Goal: Task Accomplishment & Management: Manage account settings

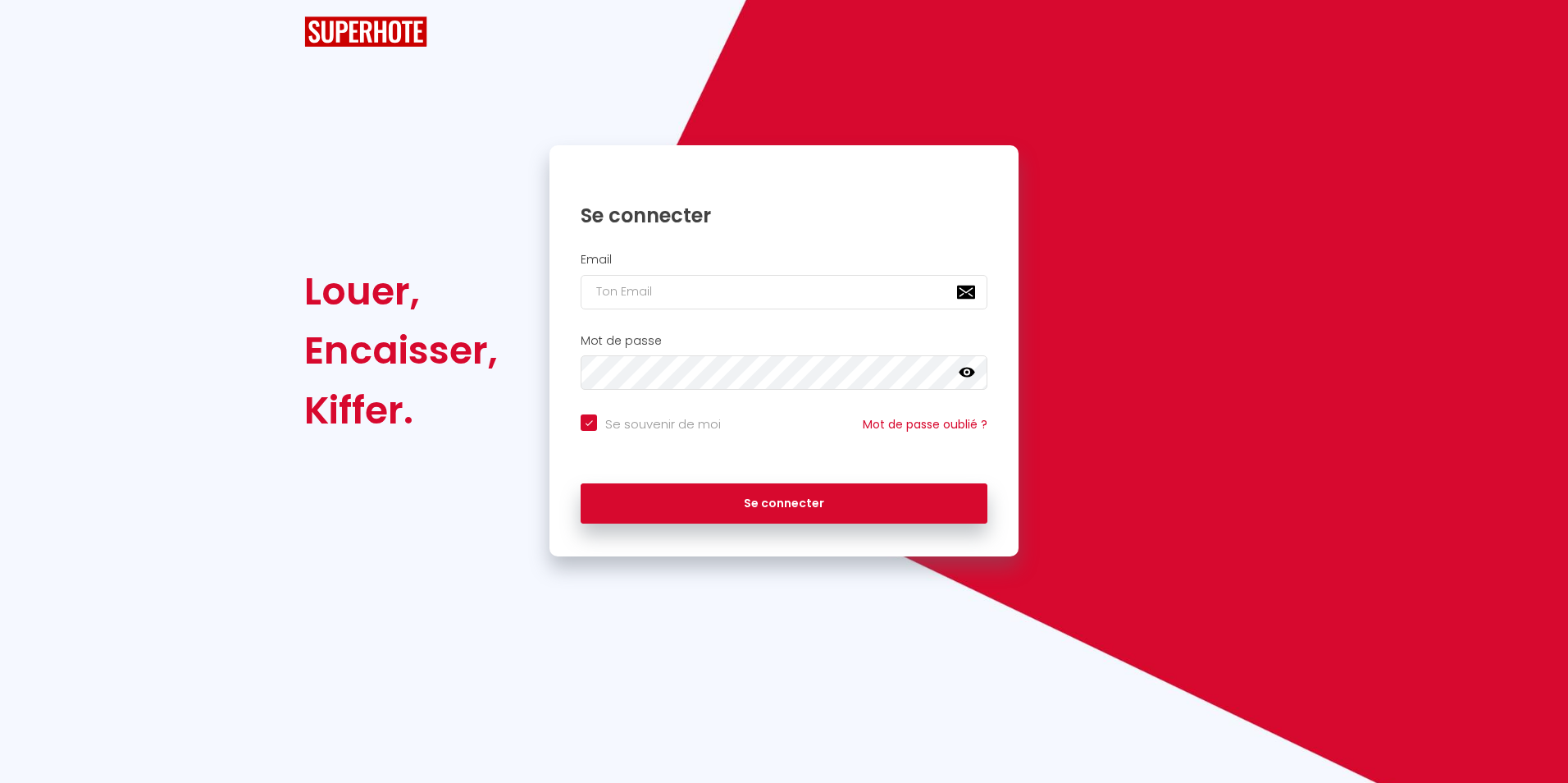
checkbox input "true"
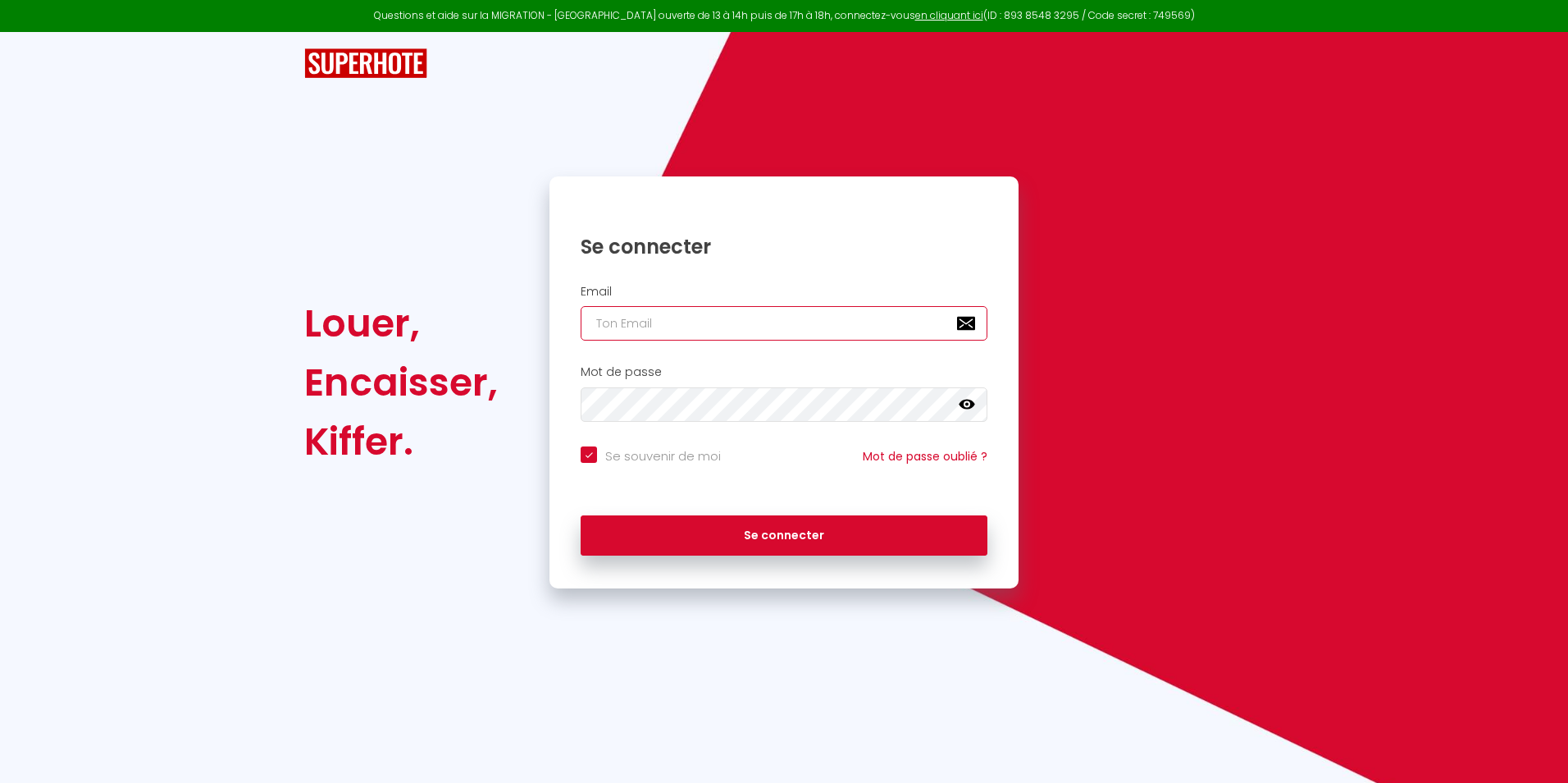
click at [706, 319] on input "email" at bounding box center [784, 322] width 407 height 35
type input "r"
checkbox input "true"
type input "ro"
checkbox input "true"
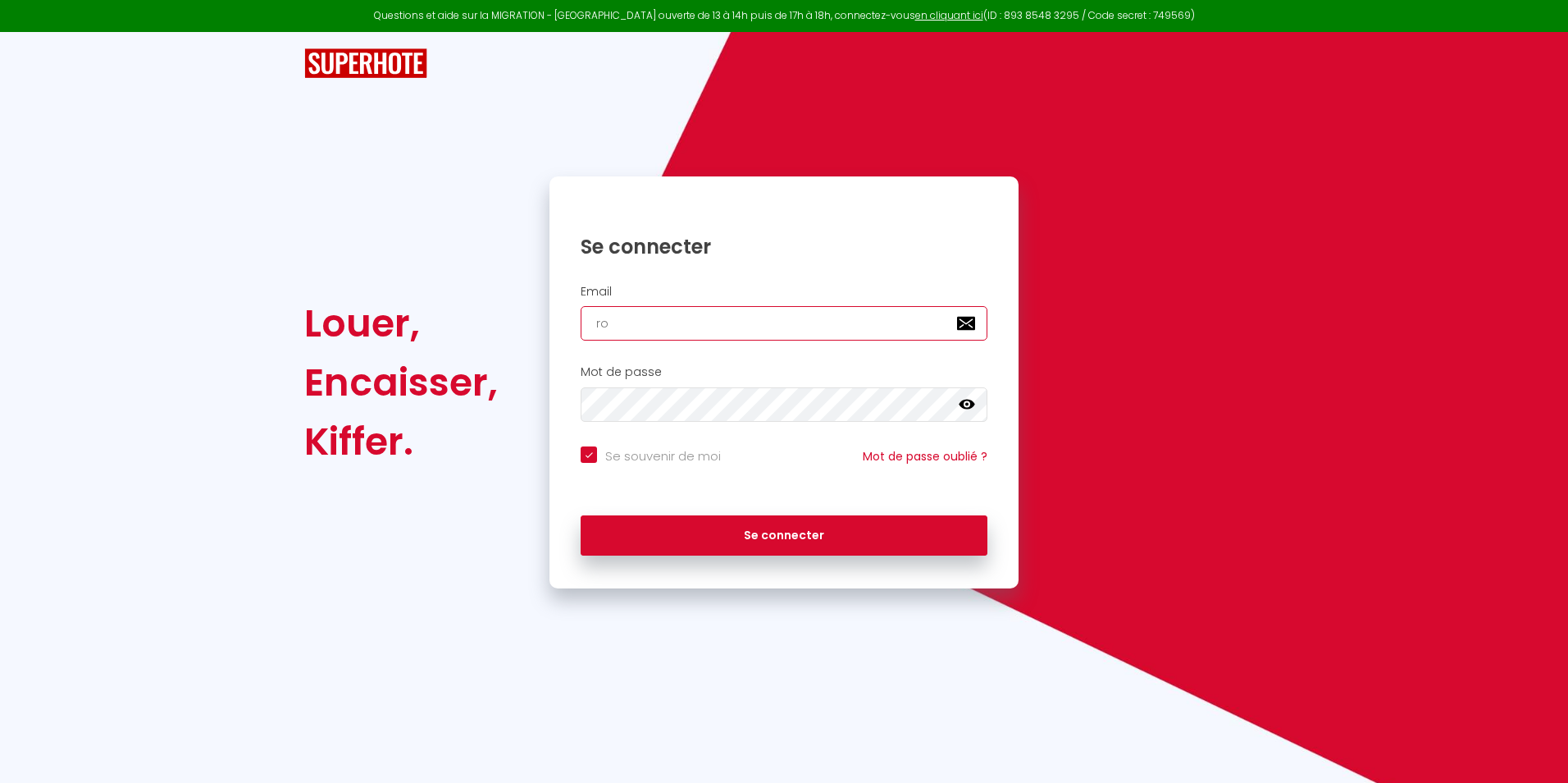
type input "rom"
checkbox input "true"
type input "[GEOGRAPHIC_DATA]"
checkbox input "true"
type input "romai"
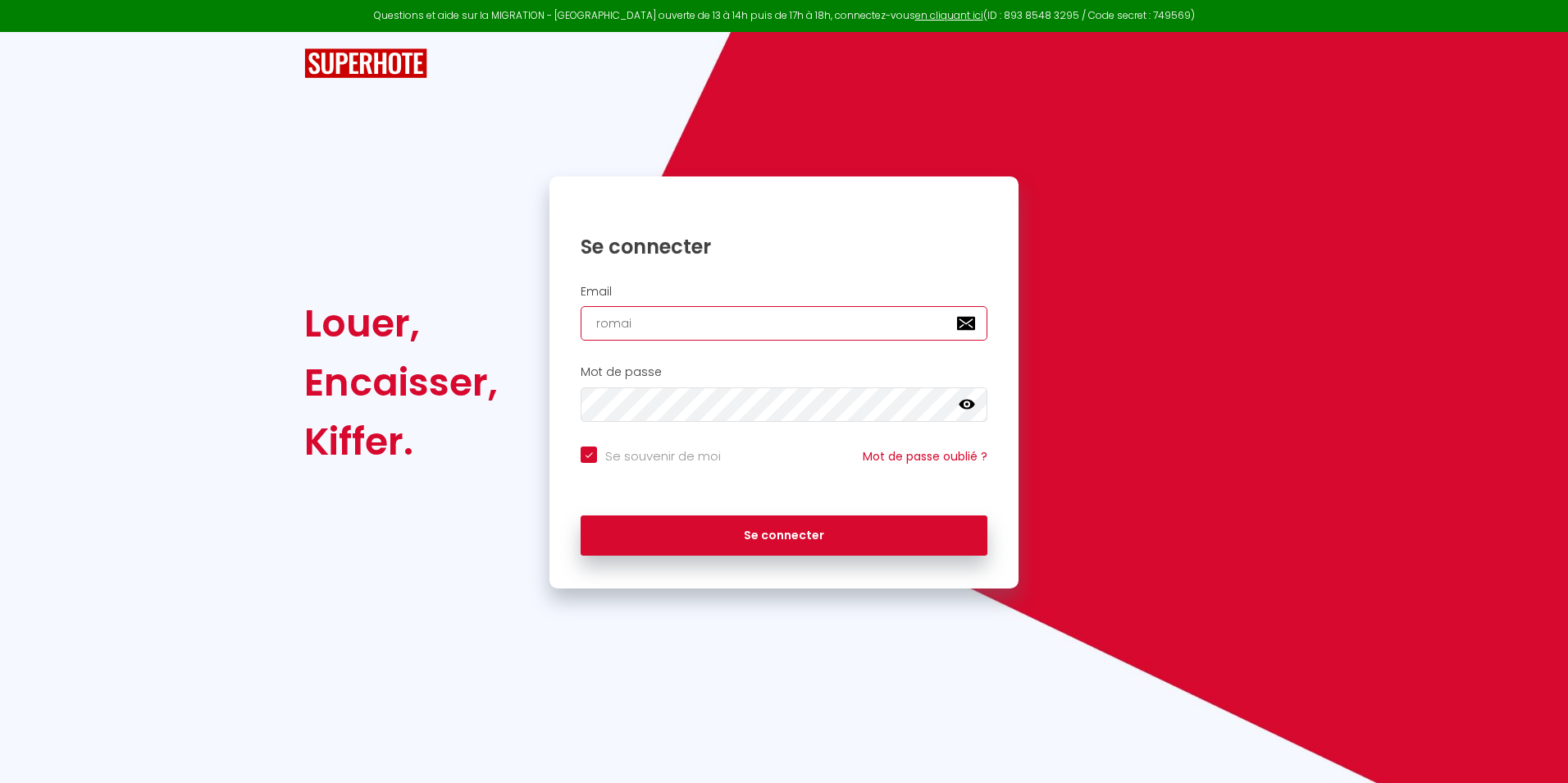
checkbox input "true"
type input "romain"
checkbox input "true"
type input "romain."
checkbox input "true"
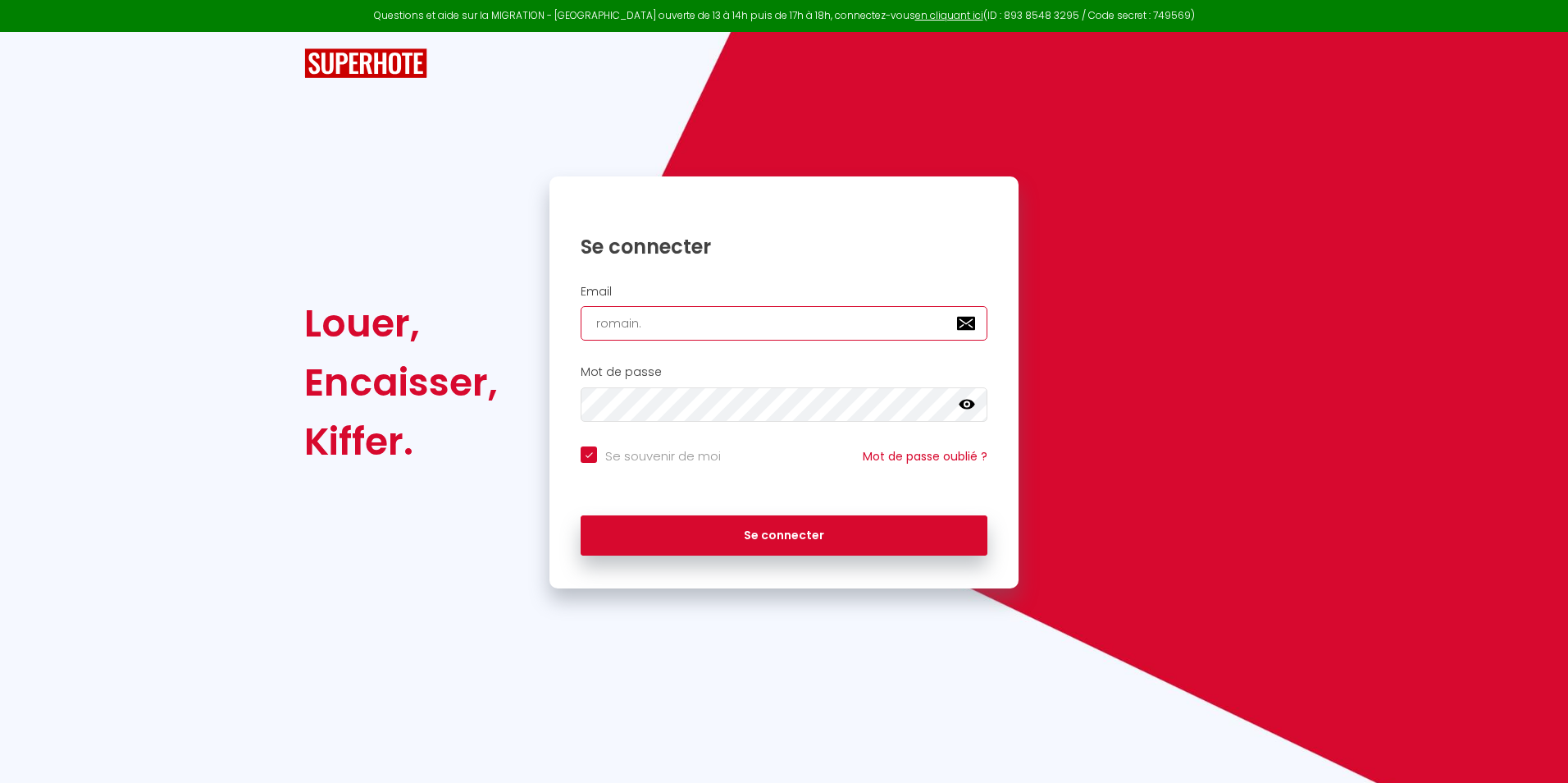
type input "romain.l"
checkbox input "true"
type input "romain.le"
checkbox input "true"
type input "romain.leh"
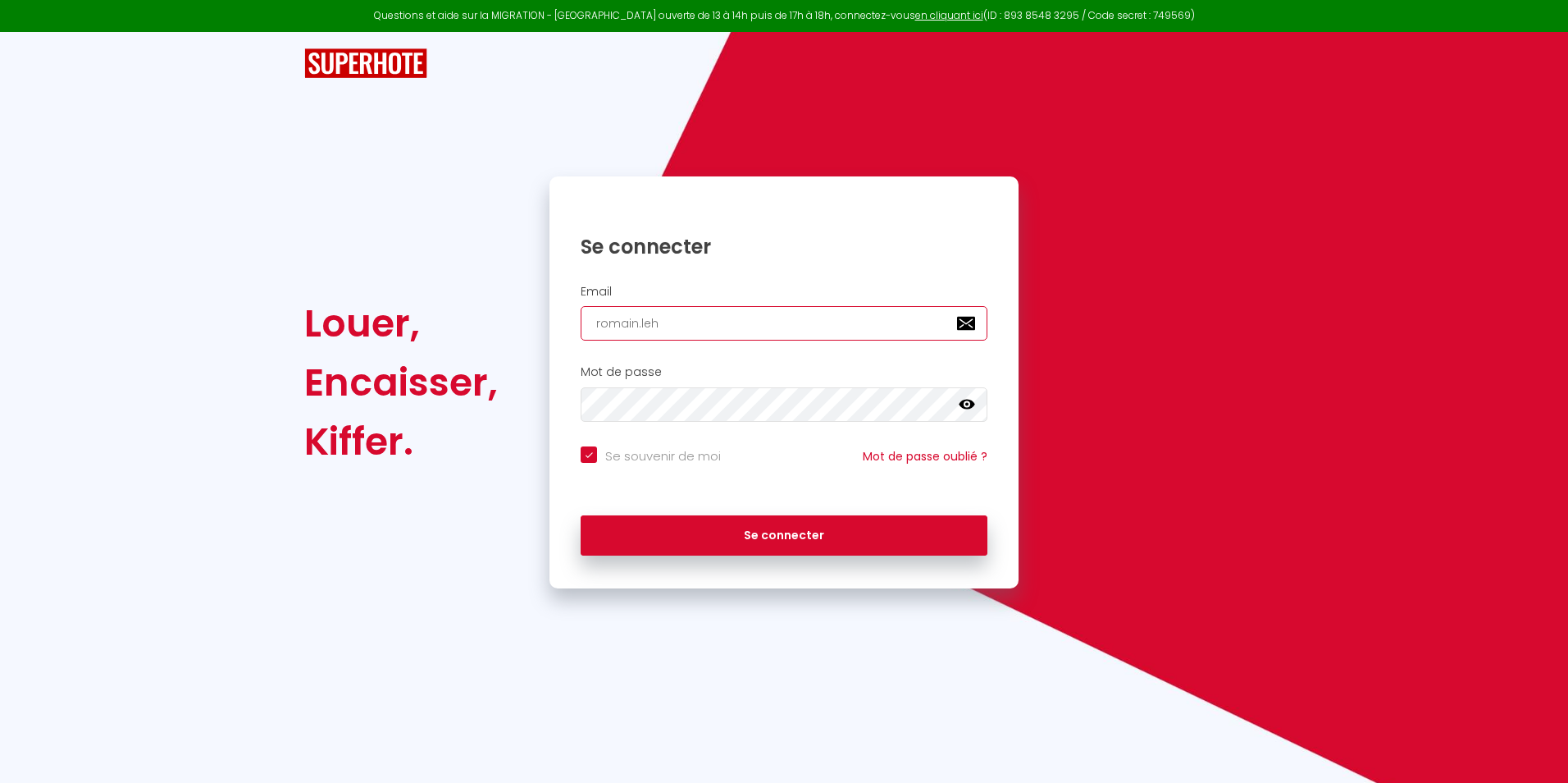
checkbox input "true"
type input "romain.lehu"
checkbox input "true"
type input "romain.lehu@"
checkbox input "true"
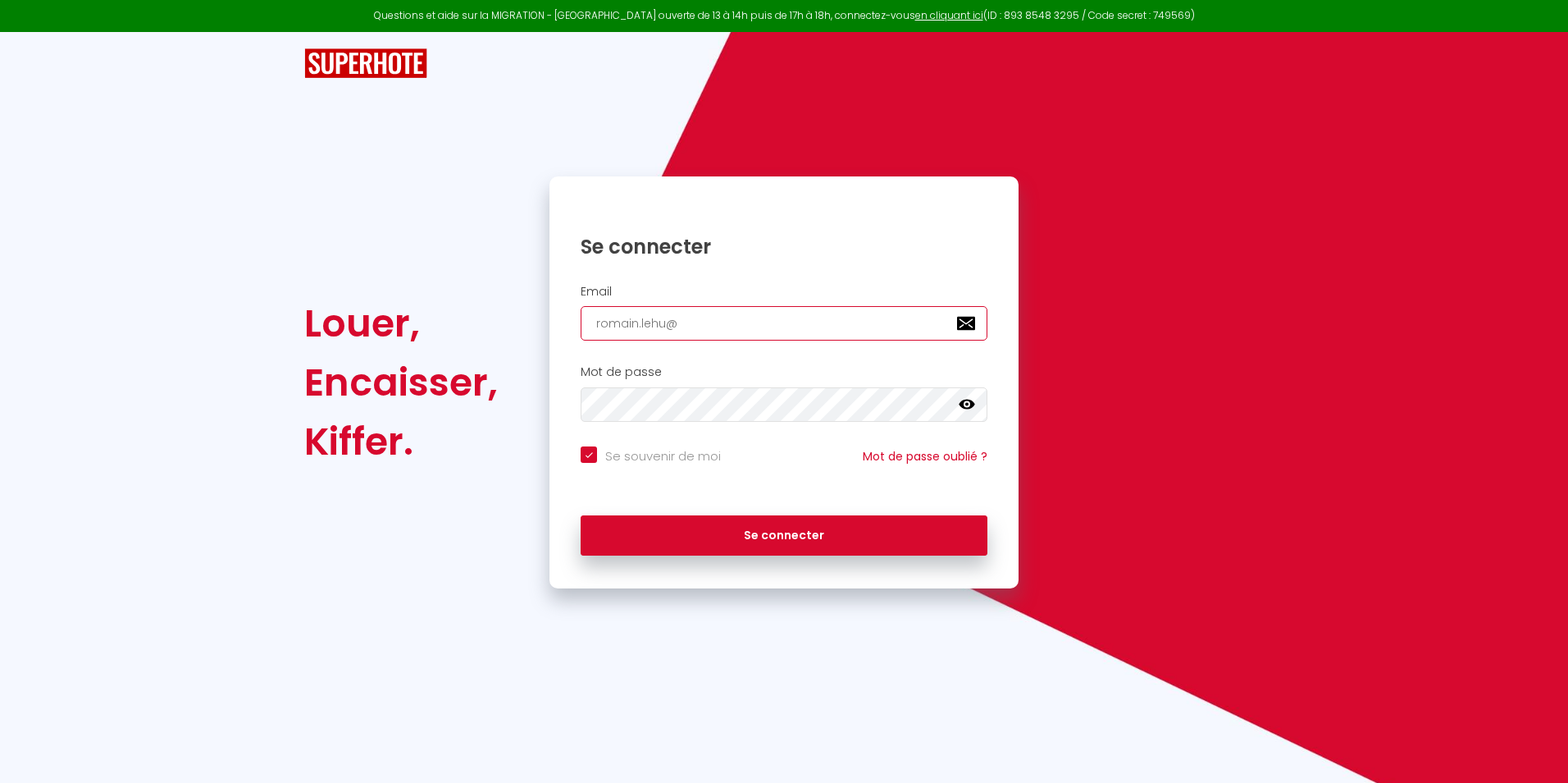
type input "romain.lehu@g"
checkbox input "true"
type input "romain.lehu@go"
checkbox input "true"
type input "romain.lehu@goo"
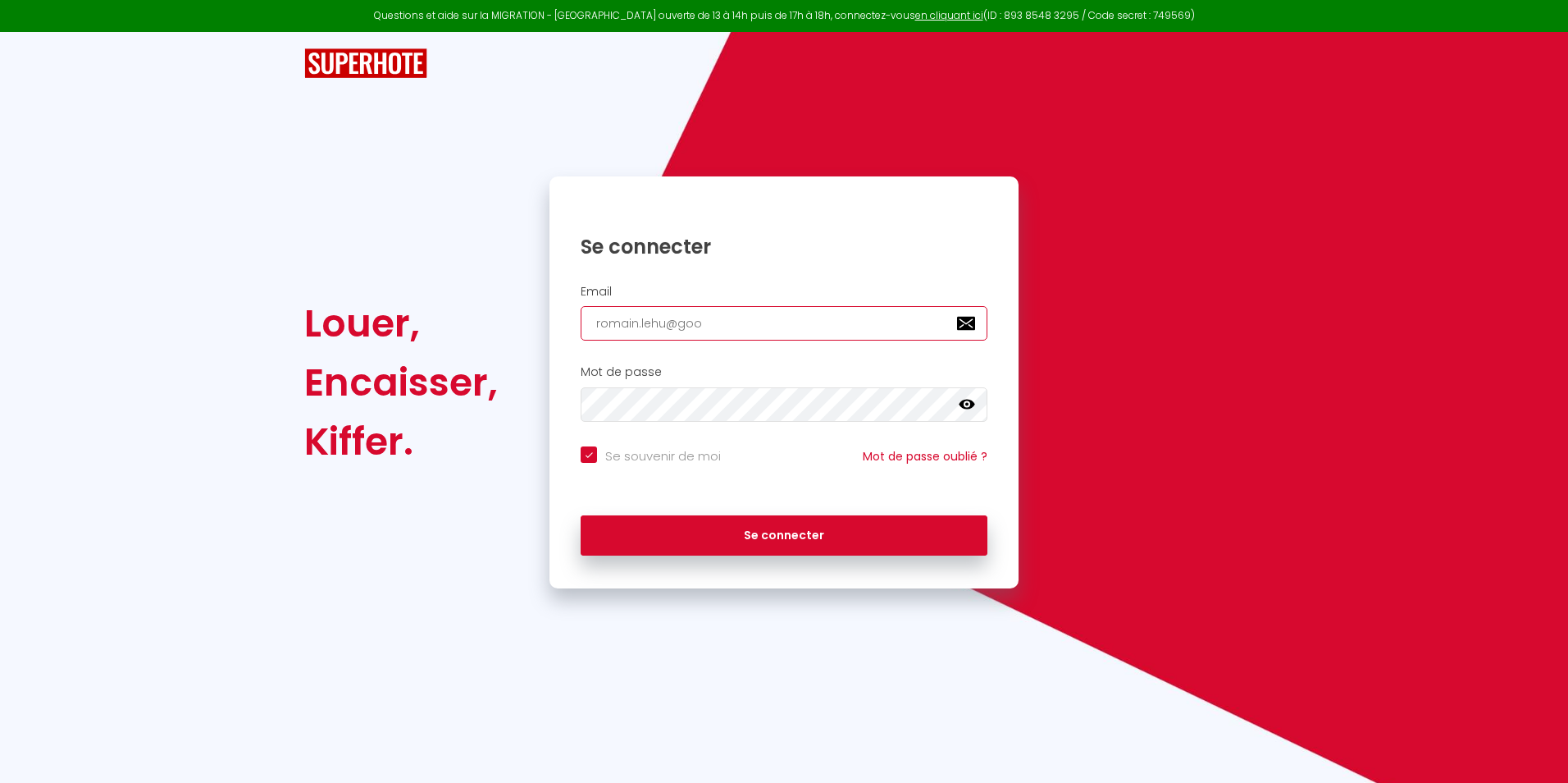
checkbox input "true"
type input "romain.lehu@goog"
checkbox input "true"
type input "romain.lehu@googl"
checkbox input "true"
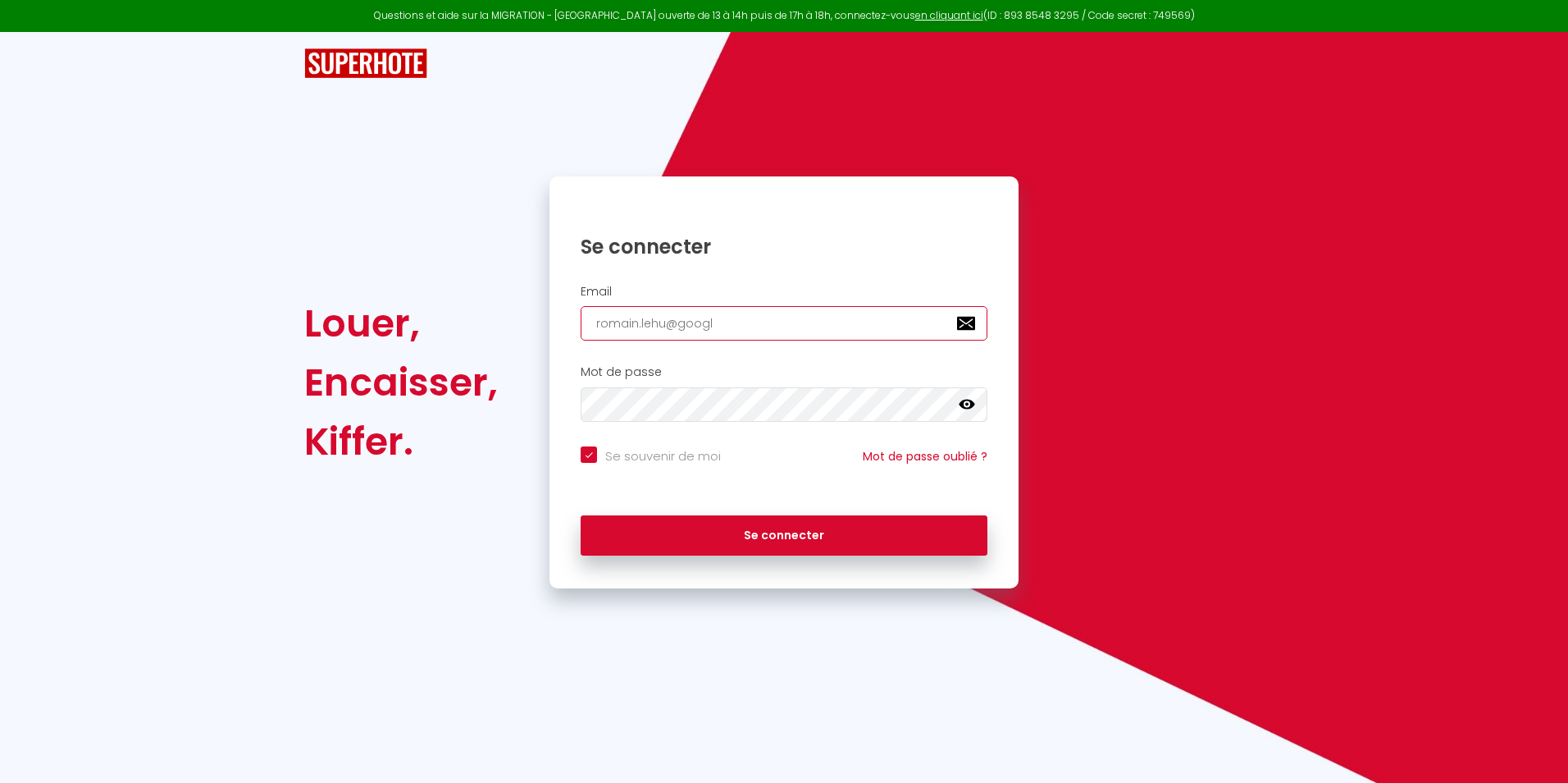
type input "romain.lehu@google"
checkbox input "true"
type input "romain.lehu@googlem"
checkbox input "true"
type input "romain.lehu@googlema"
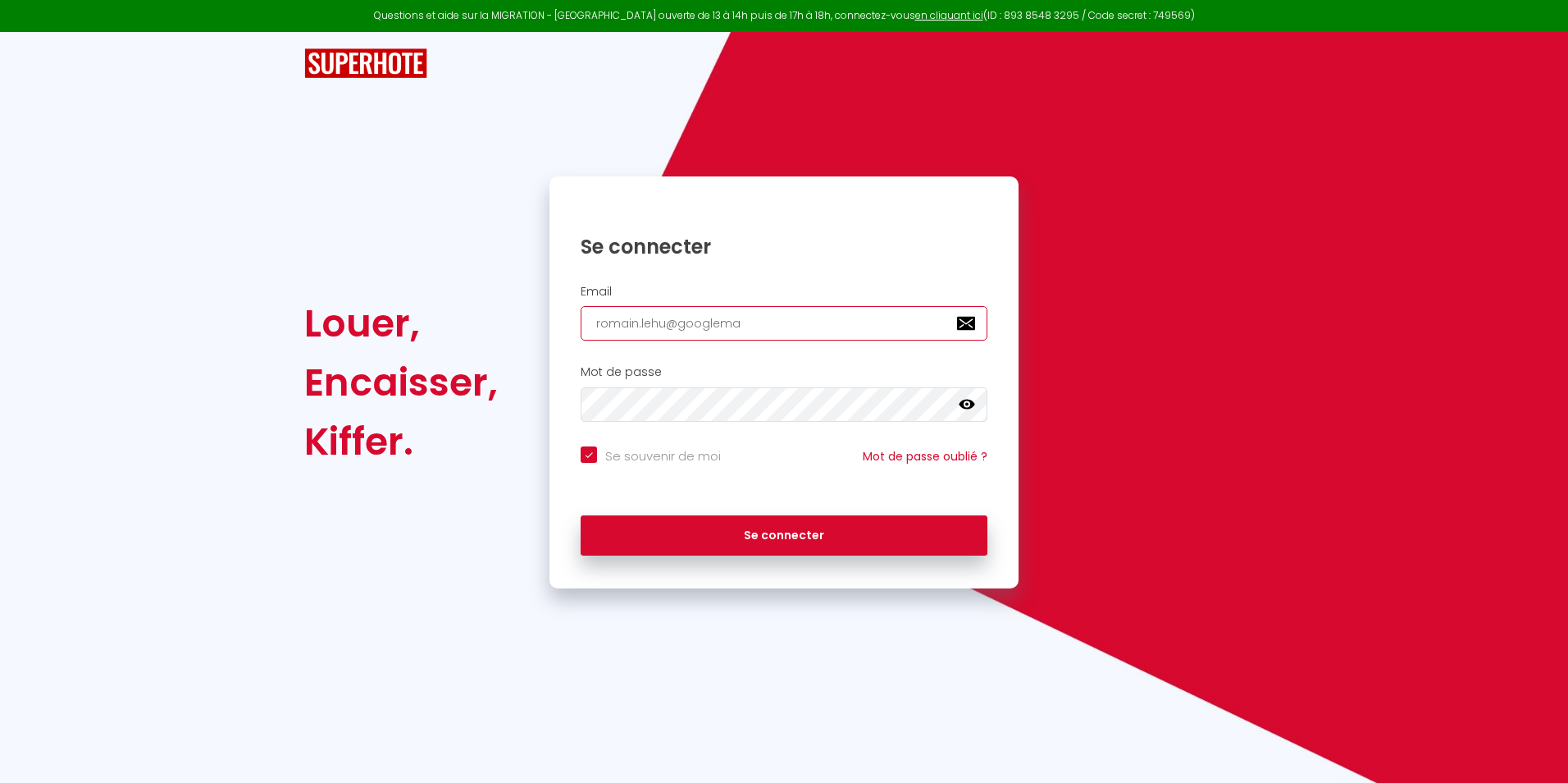
checkbox input "true"
type input "romain.lehu@googlemai"
checkbox input "true"
type input "[EMAIL_ADDRESS]"
checkbox input "true"
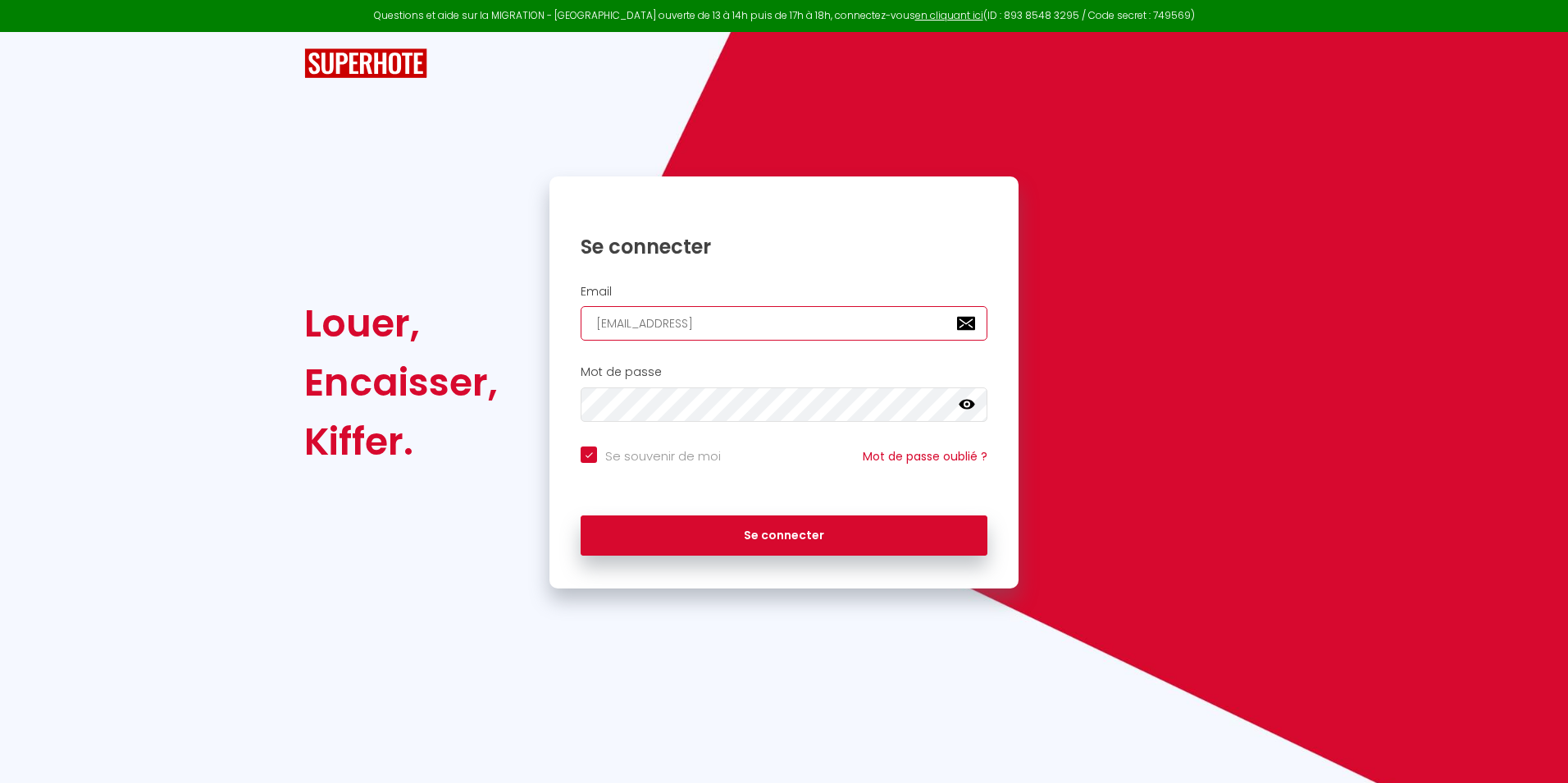
type input "[EMAIL_ADDRESS]."
checkbox input "true"
type input "romain.lehu@googlemail.c"
checkbox input "true"
type input "[EMAIL_ADDRESS][DOMAIN_NAME]"
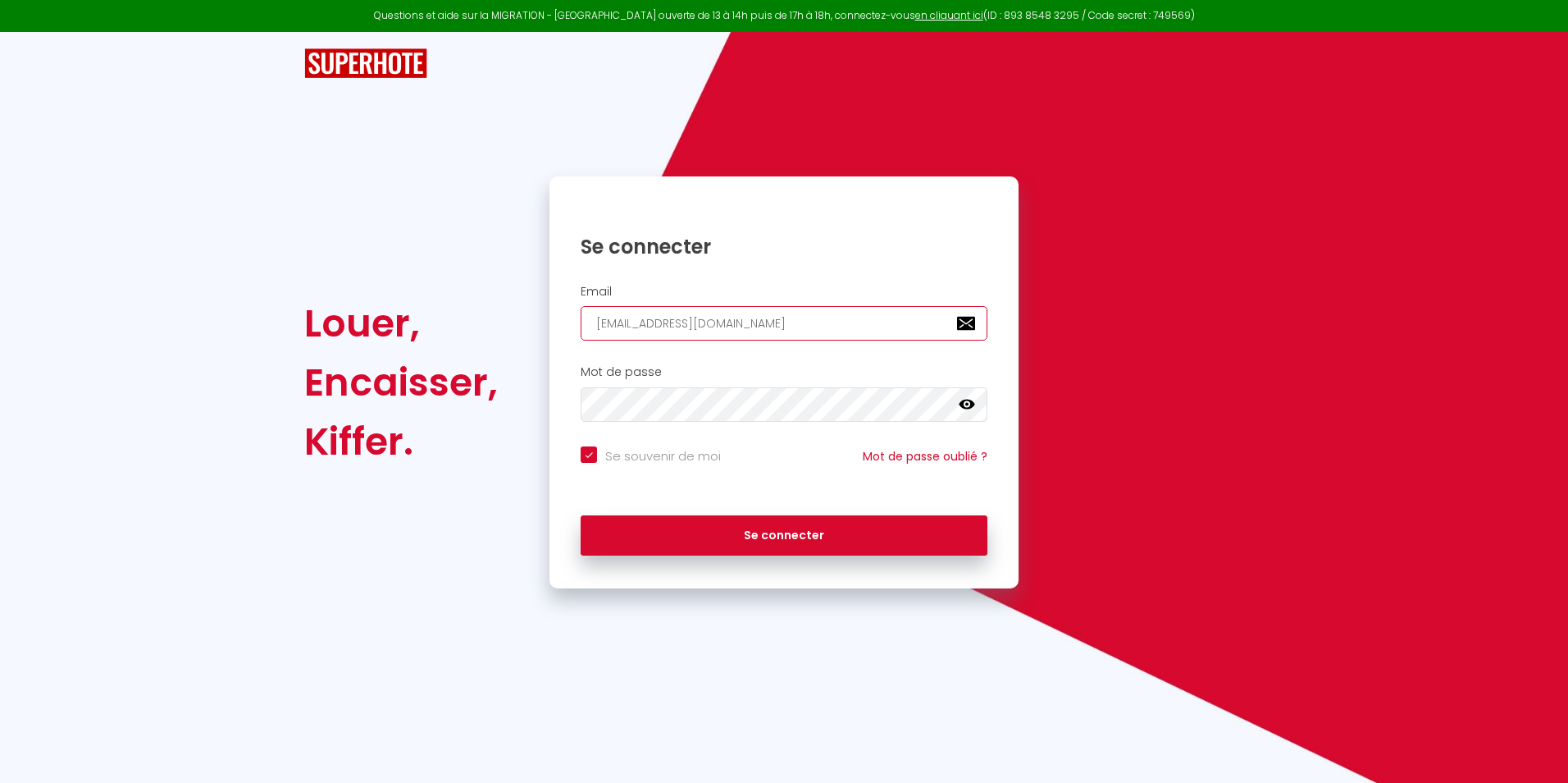
checkbox input "true"
type input "[EMAIL_ADDRESS][DOMAIN_NAME]"
checkbox input "true"
type input "[EMAIL_ADDRESS][DOMAIN_NAME]"
click at [960, 403] on icon at bounding box center [967, 404] width 17 height 10
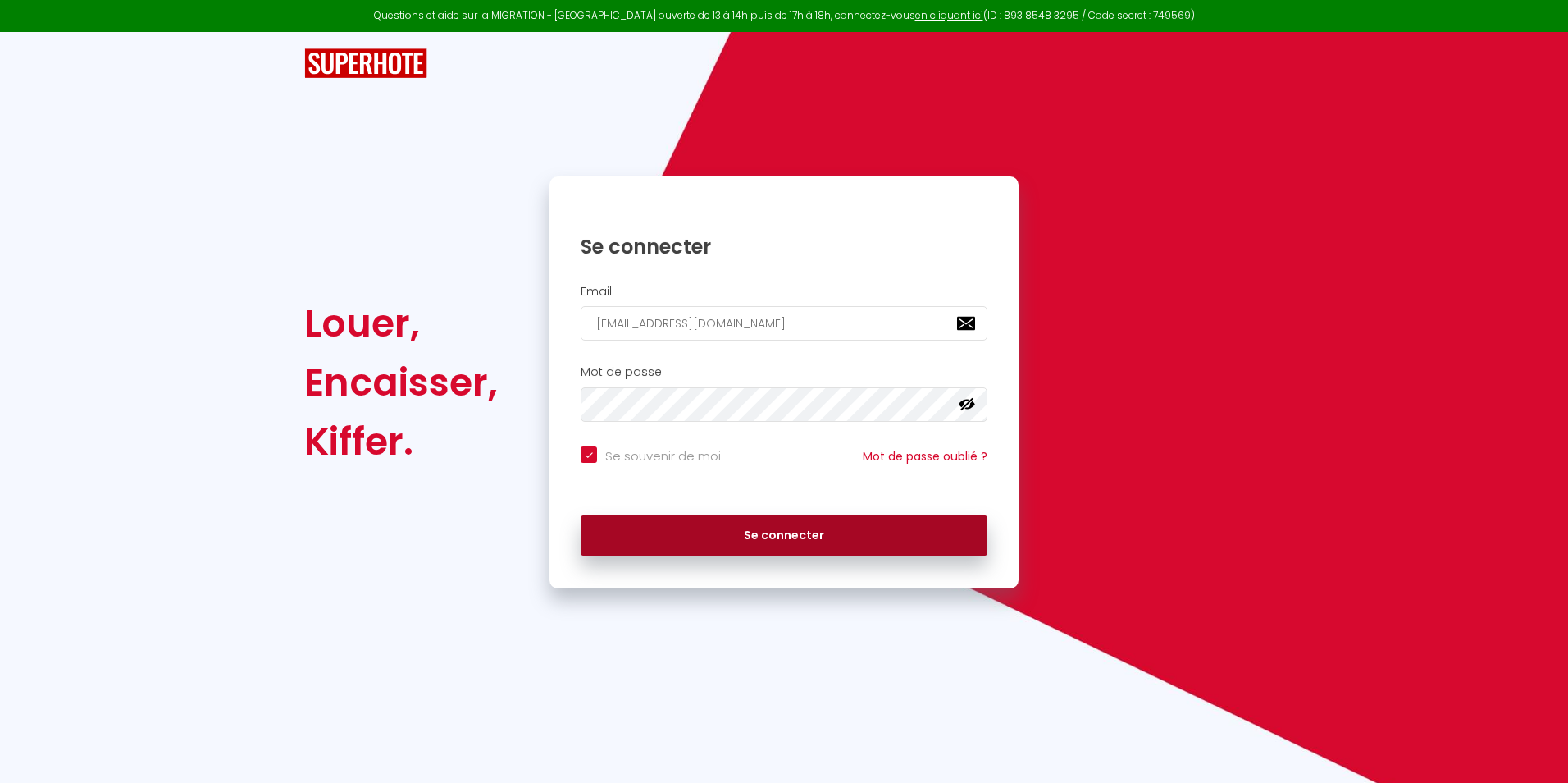
click at [793, 534] on button "Se connecter" at bounding box center [784, 535] width 407 height 41
checkbox input "true"
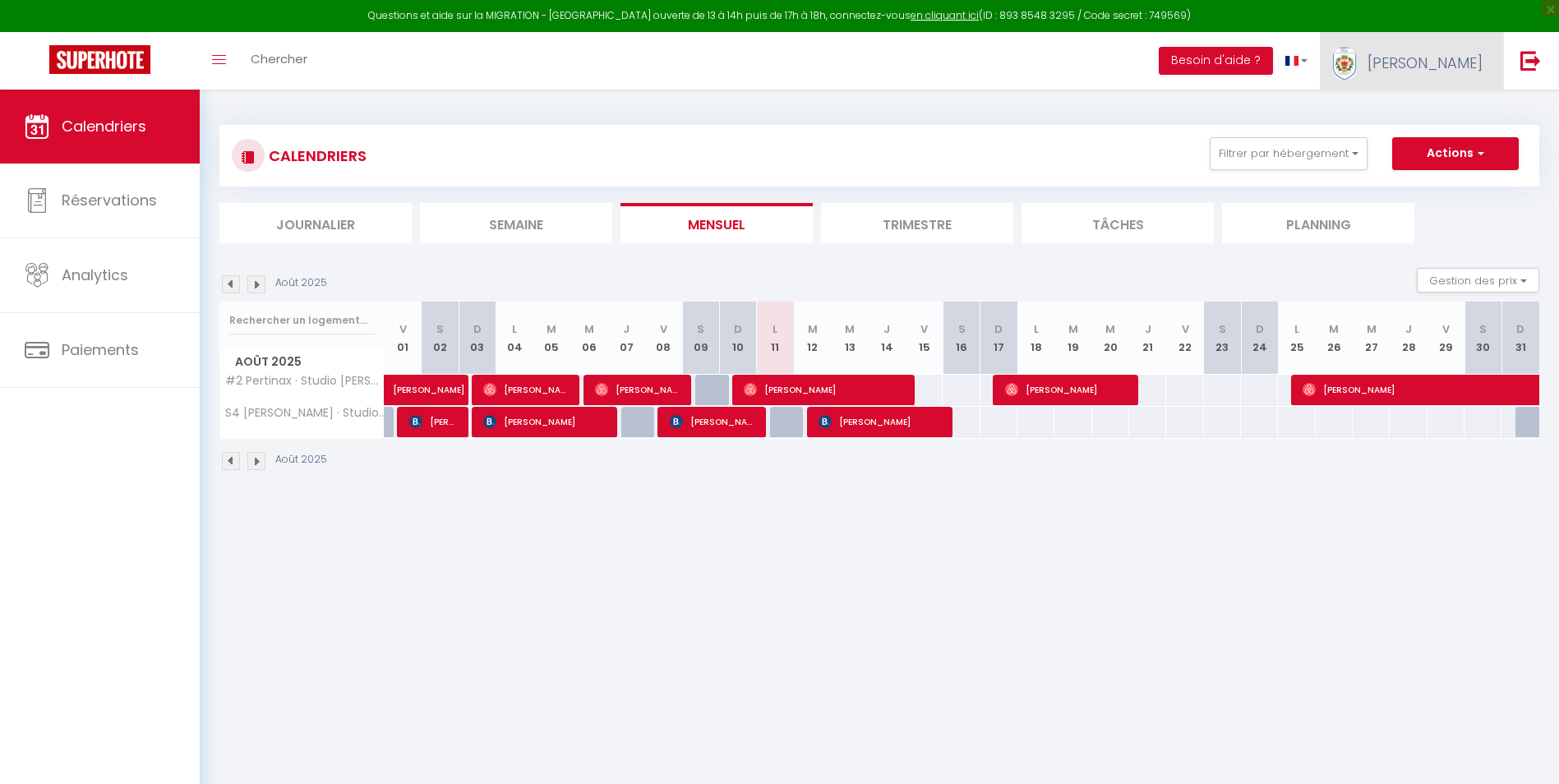
click at [1432, 51] on link "[PERSON_NAME]" at bounding box center [1412, 60] width 184 height 57
click at [1431, 115] on link "Paramètres" at bounding box center [1437, 115] width 122 height 28
select select
select select "28"
select select "fr"
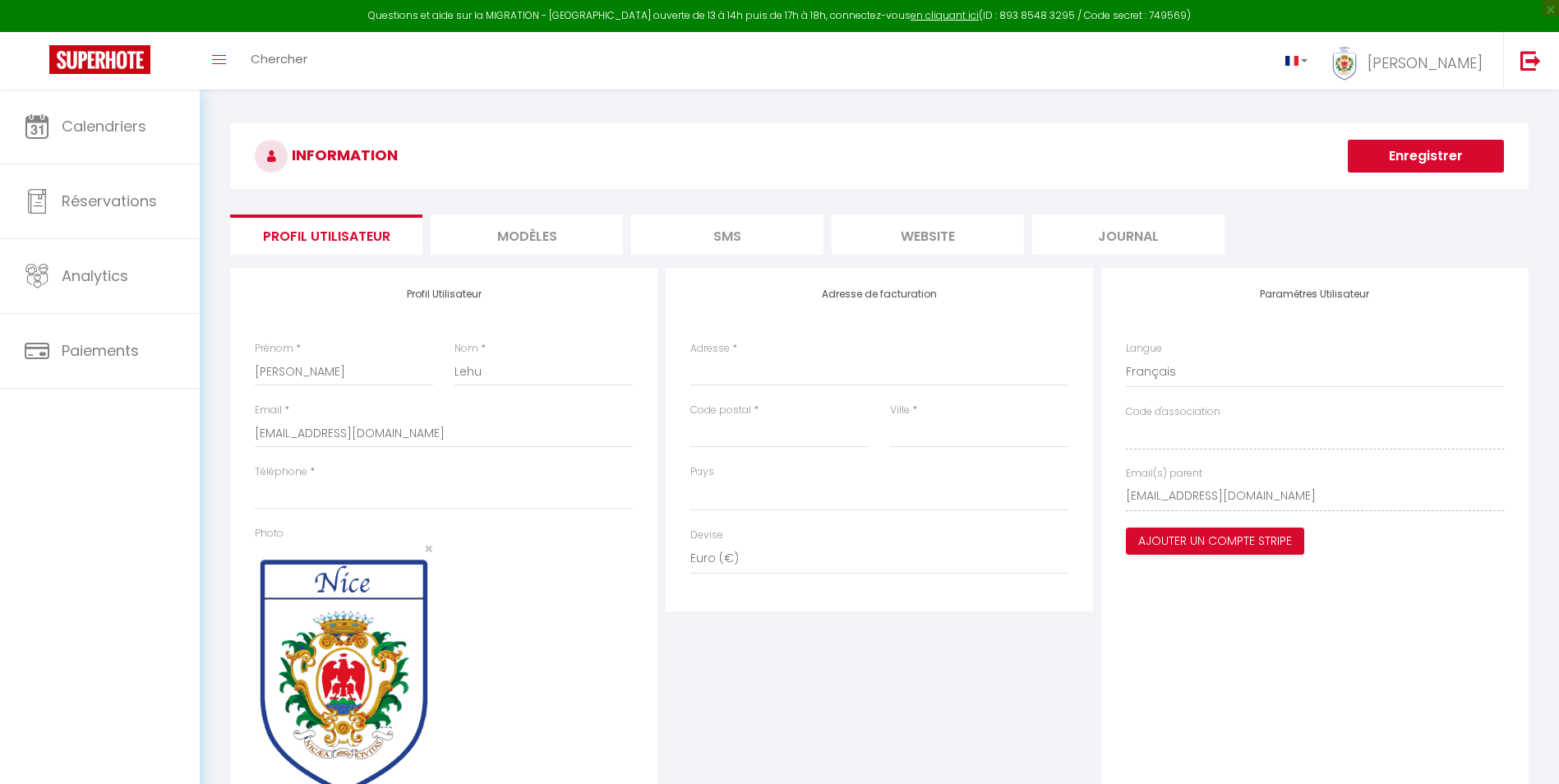
click at [908, 228] on li "website" at bounding box center [928, 234] width 193 height 40
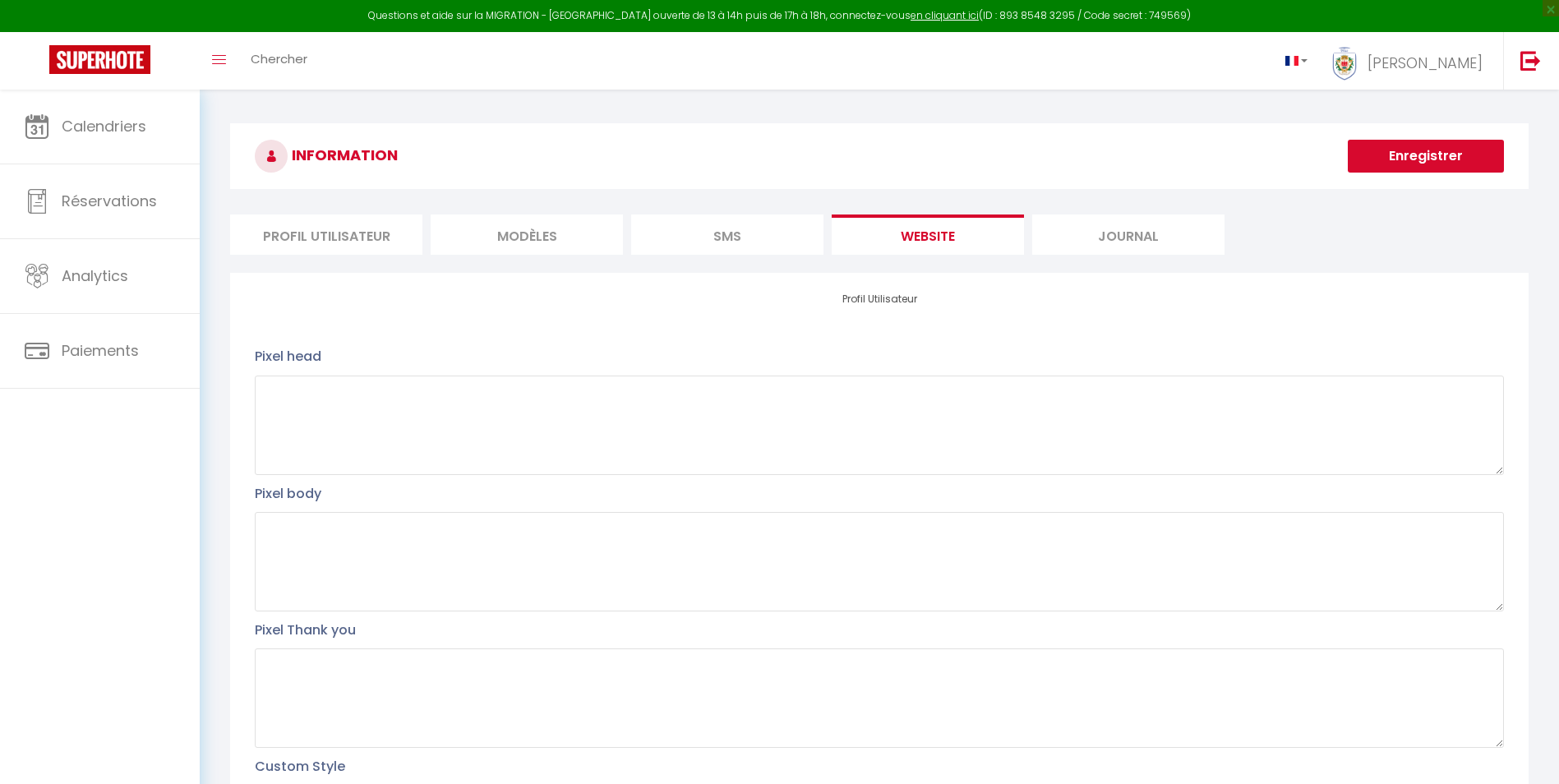
click at [348, 233] on li "Profil Utilisateur" at bounding box center [326, 234] width 193 height 40
select select
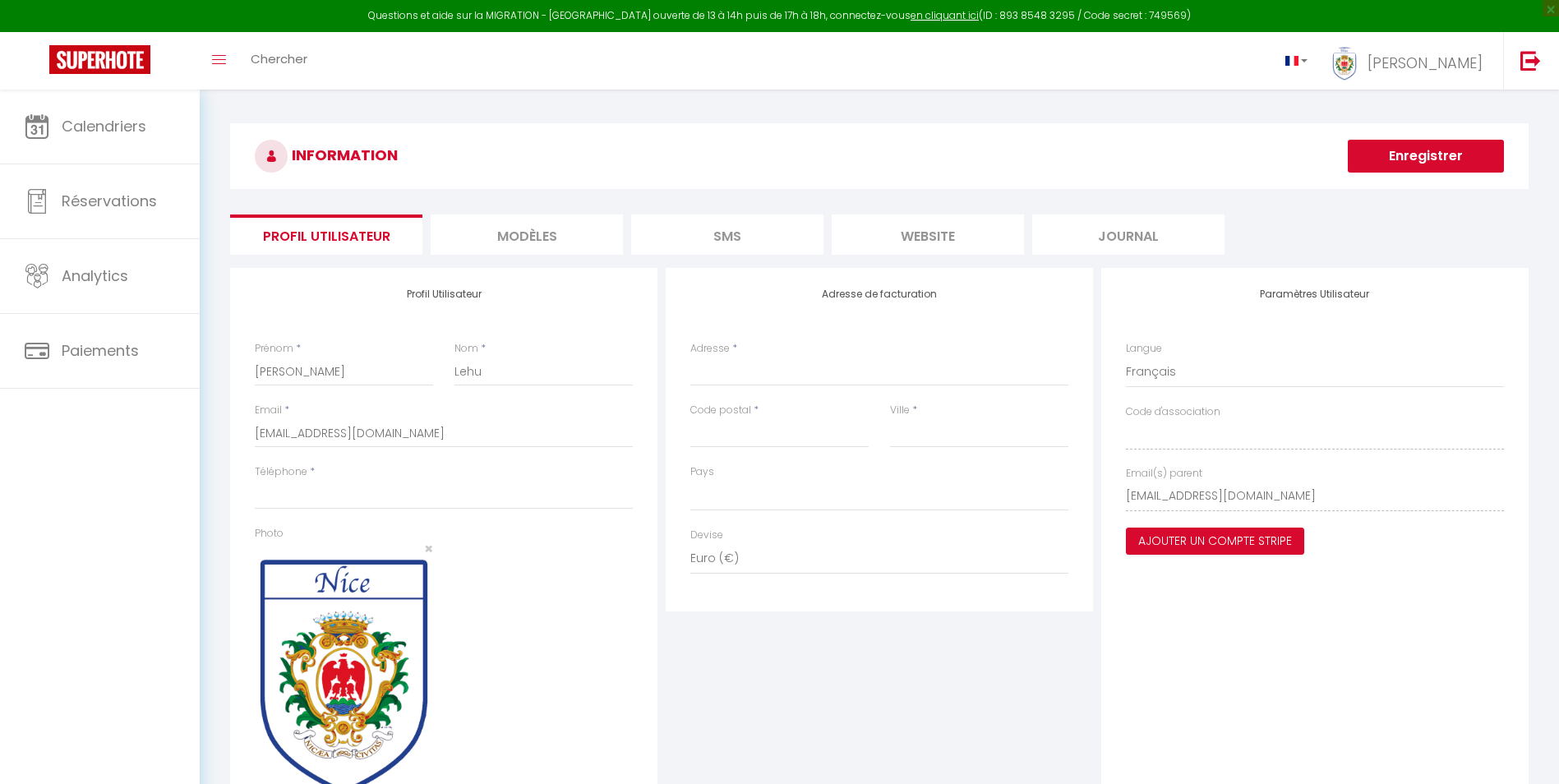
click at [957, 231] on li "website" at bounding box center [928, 234] width 193 height 40
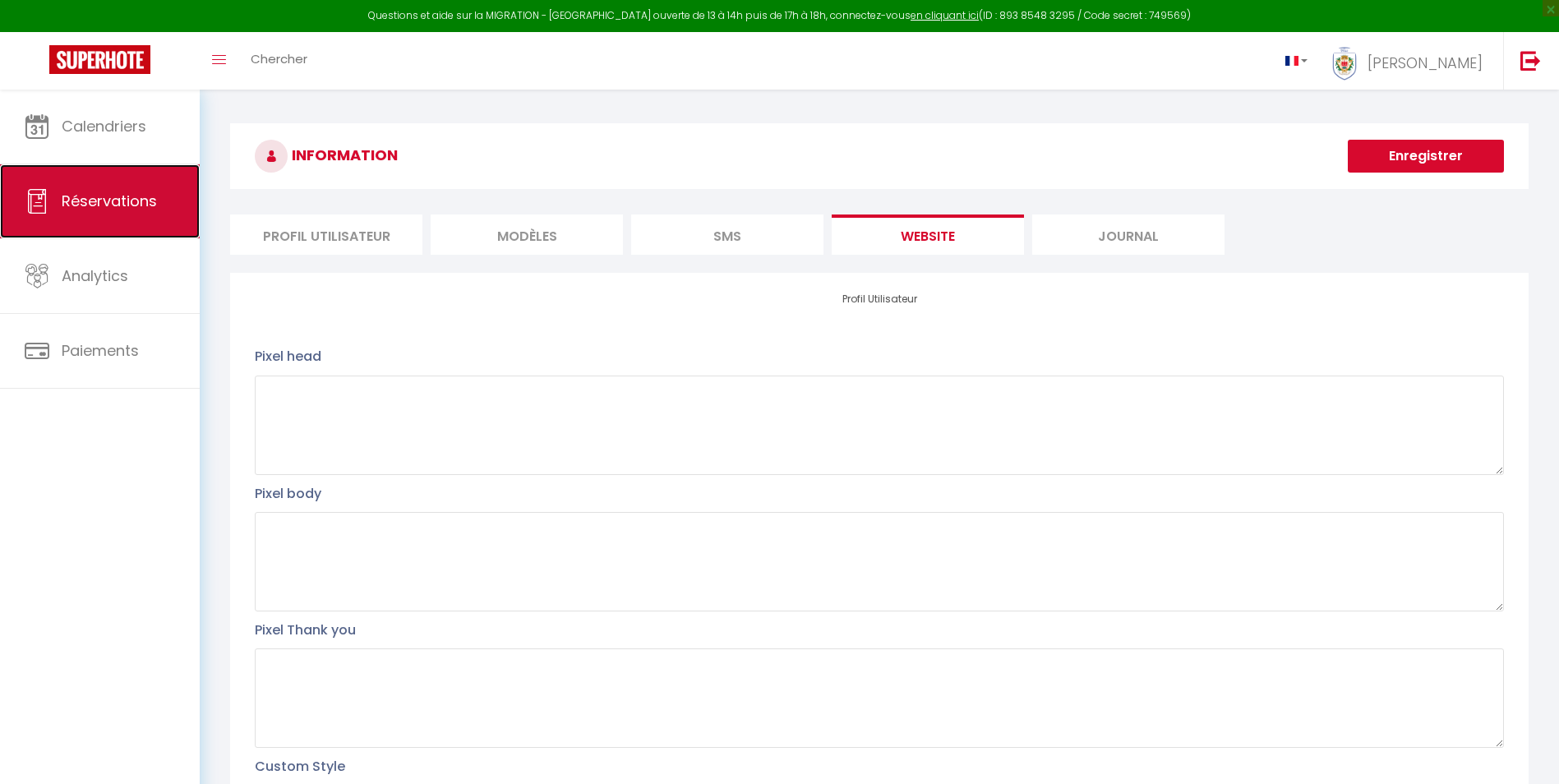
click at [58, 203] on link "Réservations" at bounding box center [100, 200] width 200 height 74
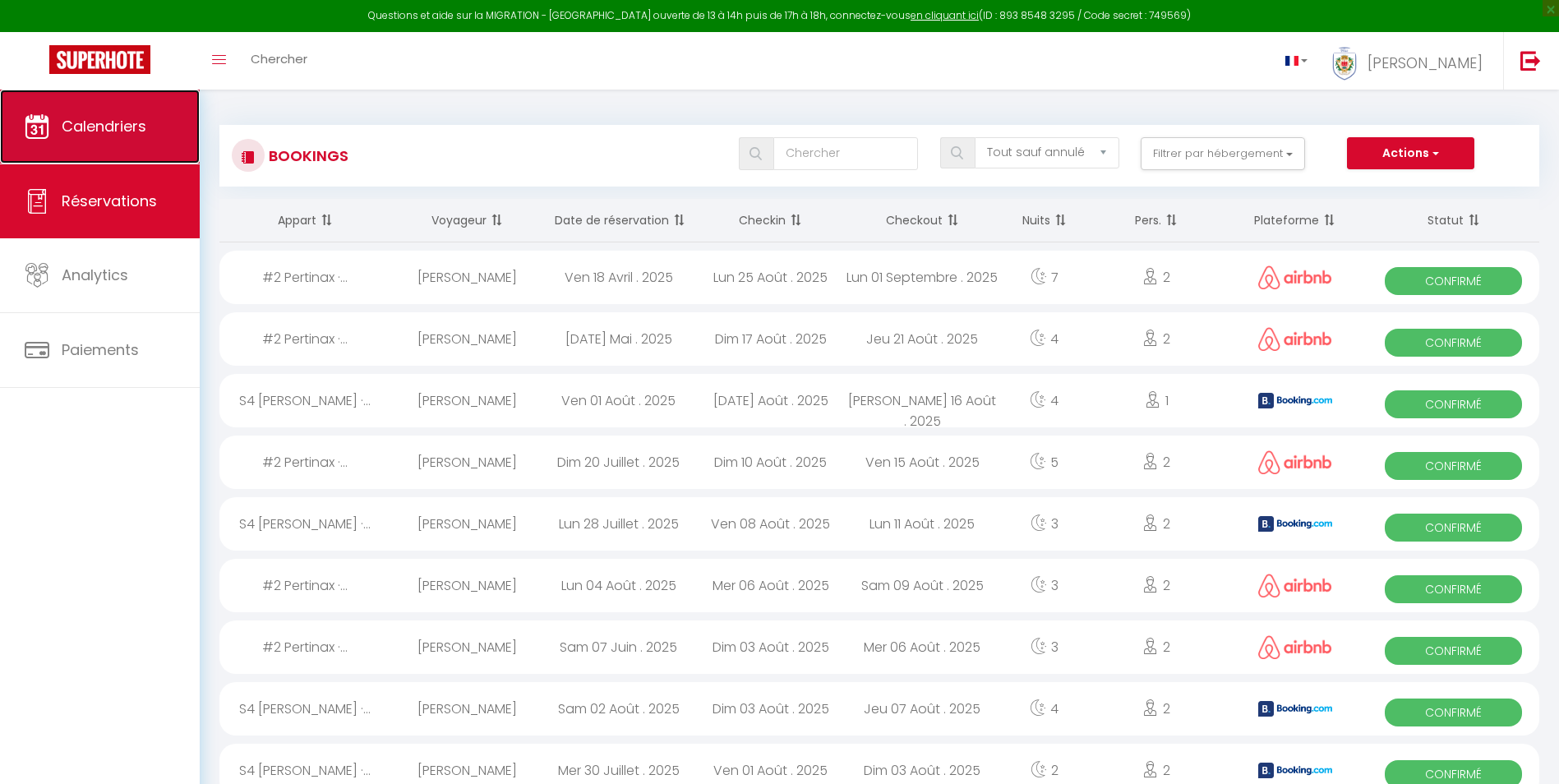
click at [129, 145] on link "Calendriers" at bounding box center [100, 126] width 200 height 74
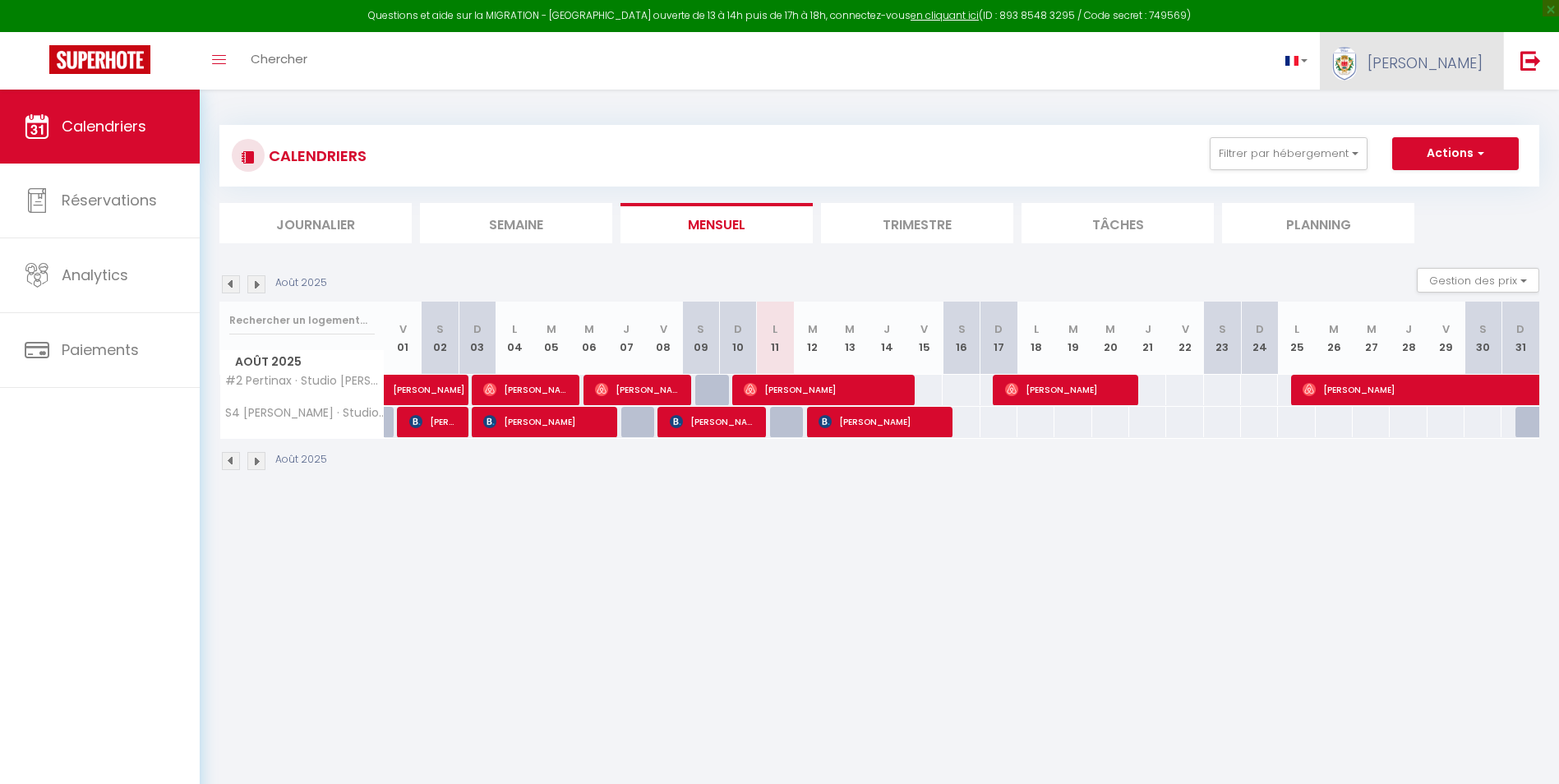
click at [1456, 52] on span "[PERSON_NAME]" at bounding box center [1425, 62] width 115 height 21
click at [1421, 117] on link "Paramètres" at bounding box center [1437, 115] width 122 height 28
select select
select select "28"
select select "fr"
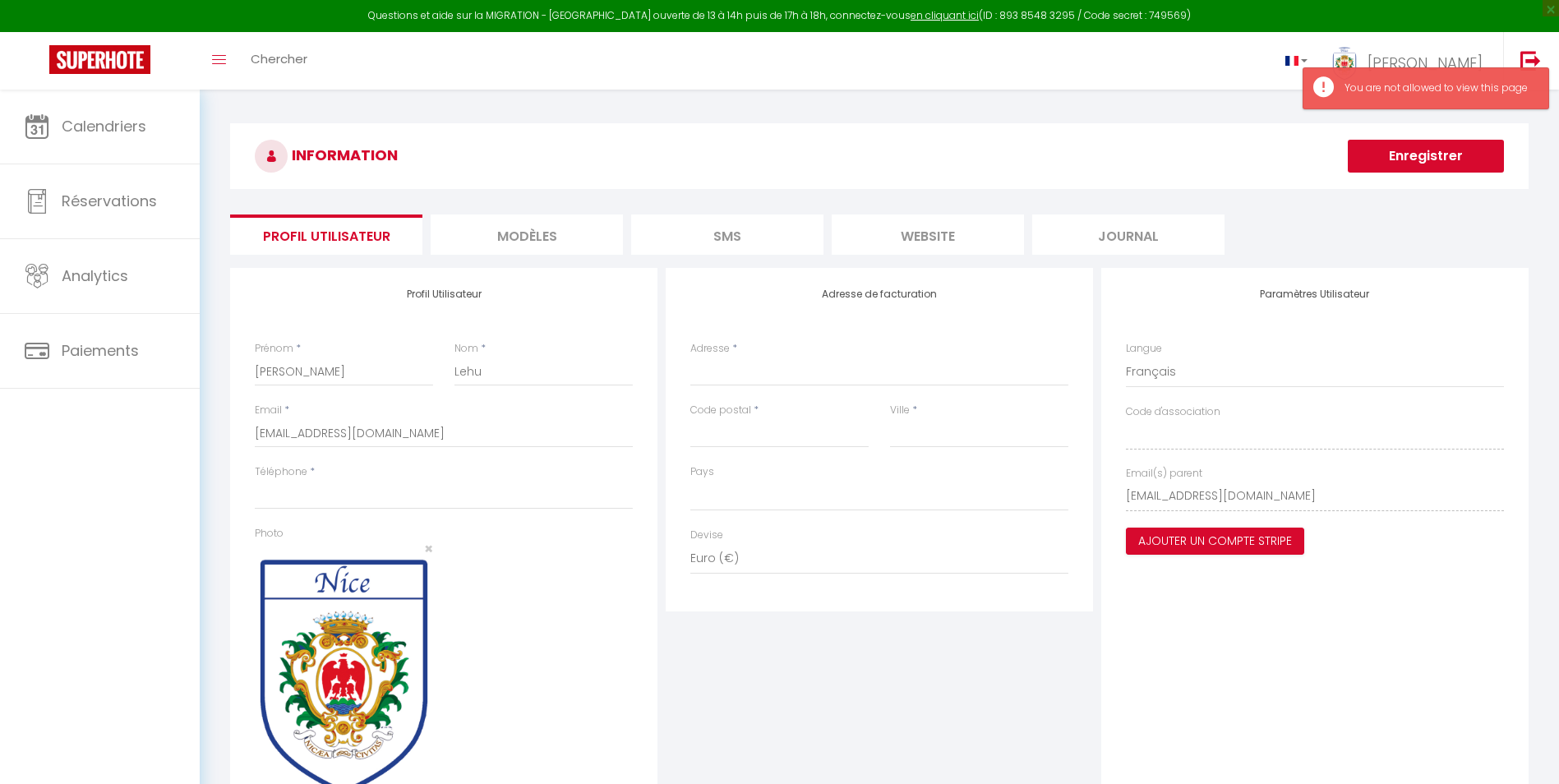
click at [924, 234] on li "website" at bounding box center [928, 234] width 193 height 40
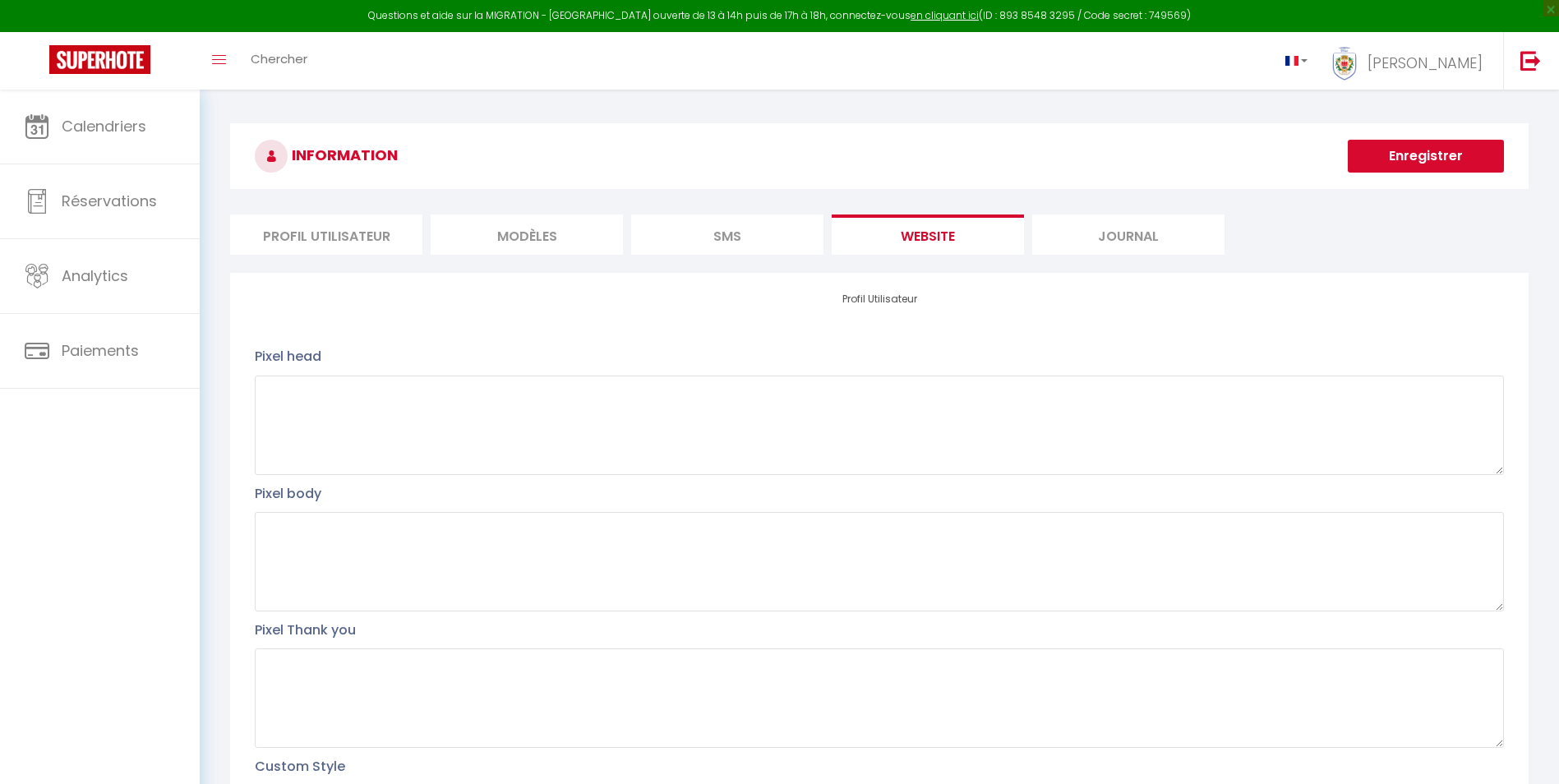
click at [521, 234] on li "MODÈLES" at bounding box center [527, 234] width 193 height 40
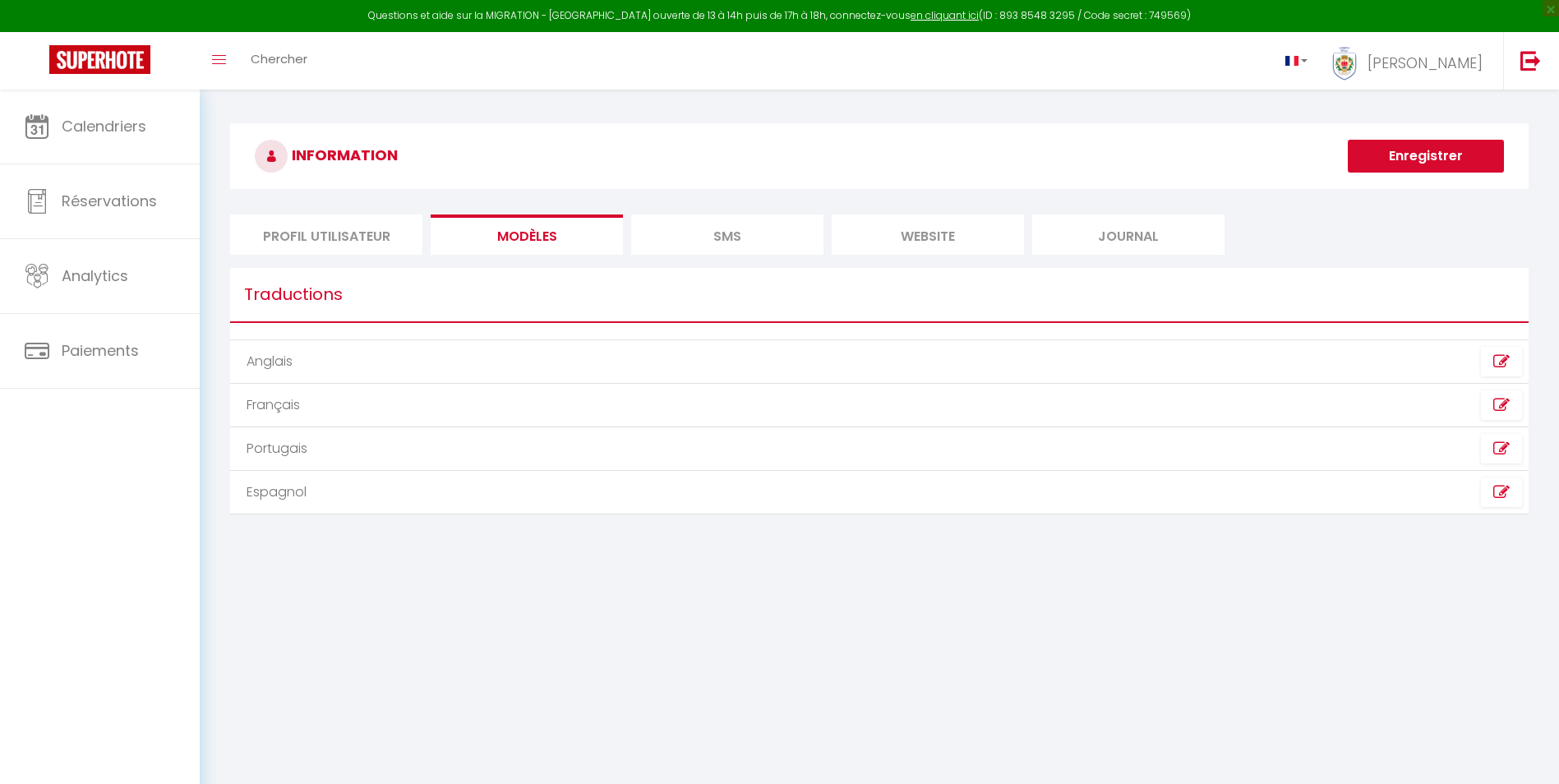
click at [758, 227] on li "SMS" at bounding box center [727, 234] width 193 height 40
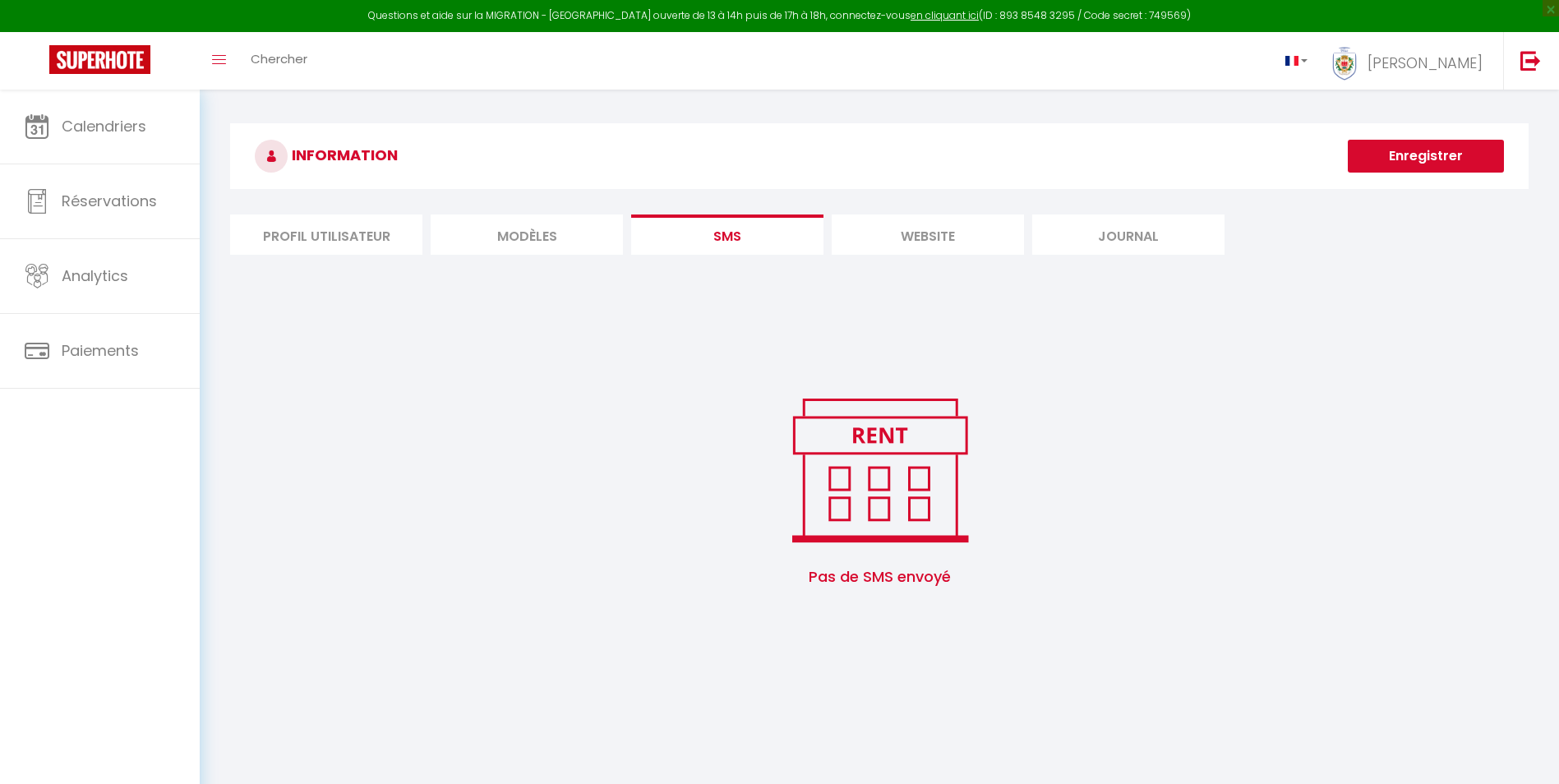
click at [1107, 224] on li "Journal" at bounding box center [1128, 234] width 193 height 40
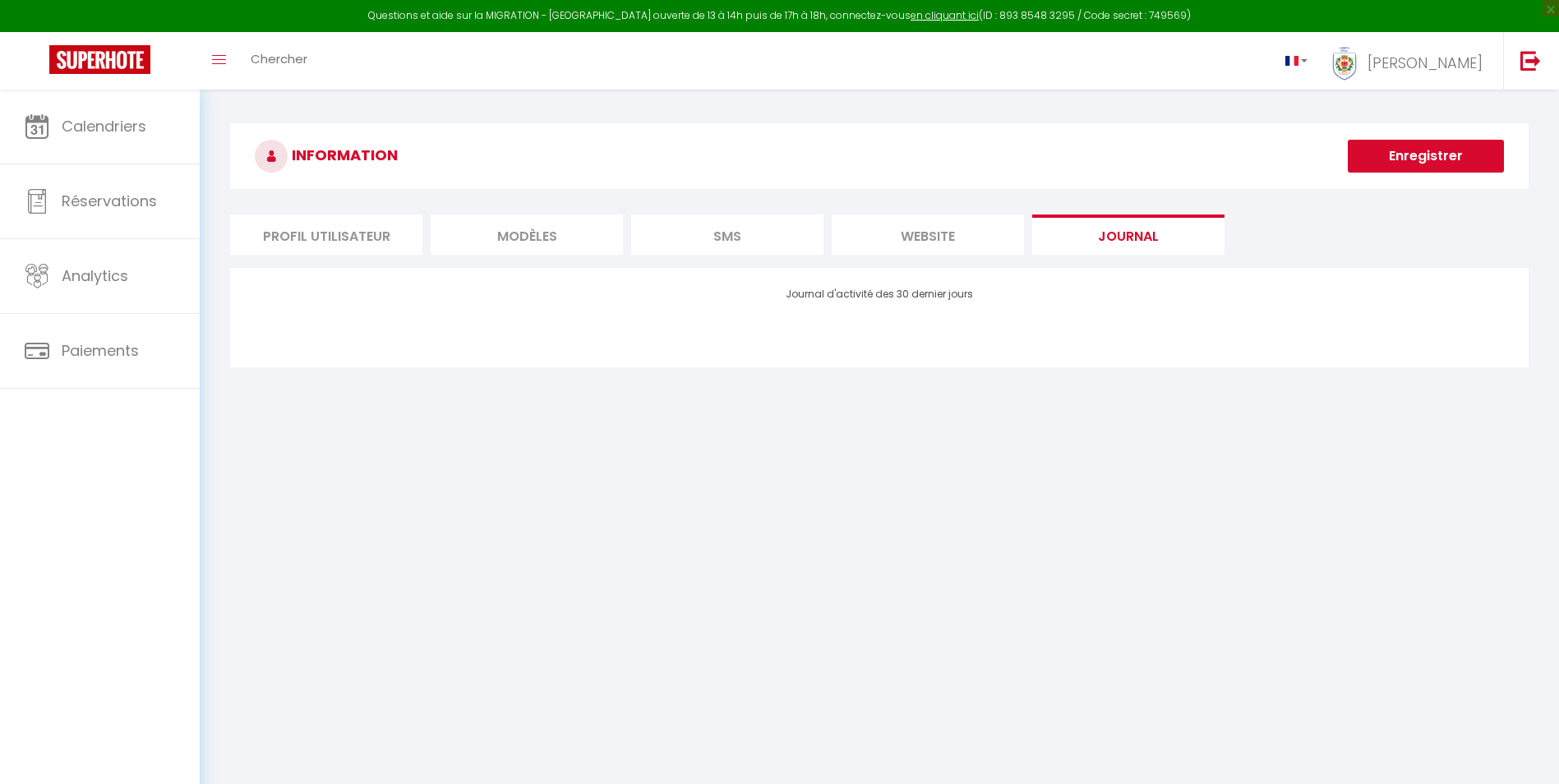
click at [919, 221] on li "website" at bounding box center [928, 234] width 193 height 40
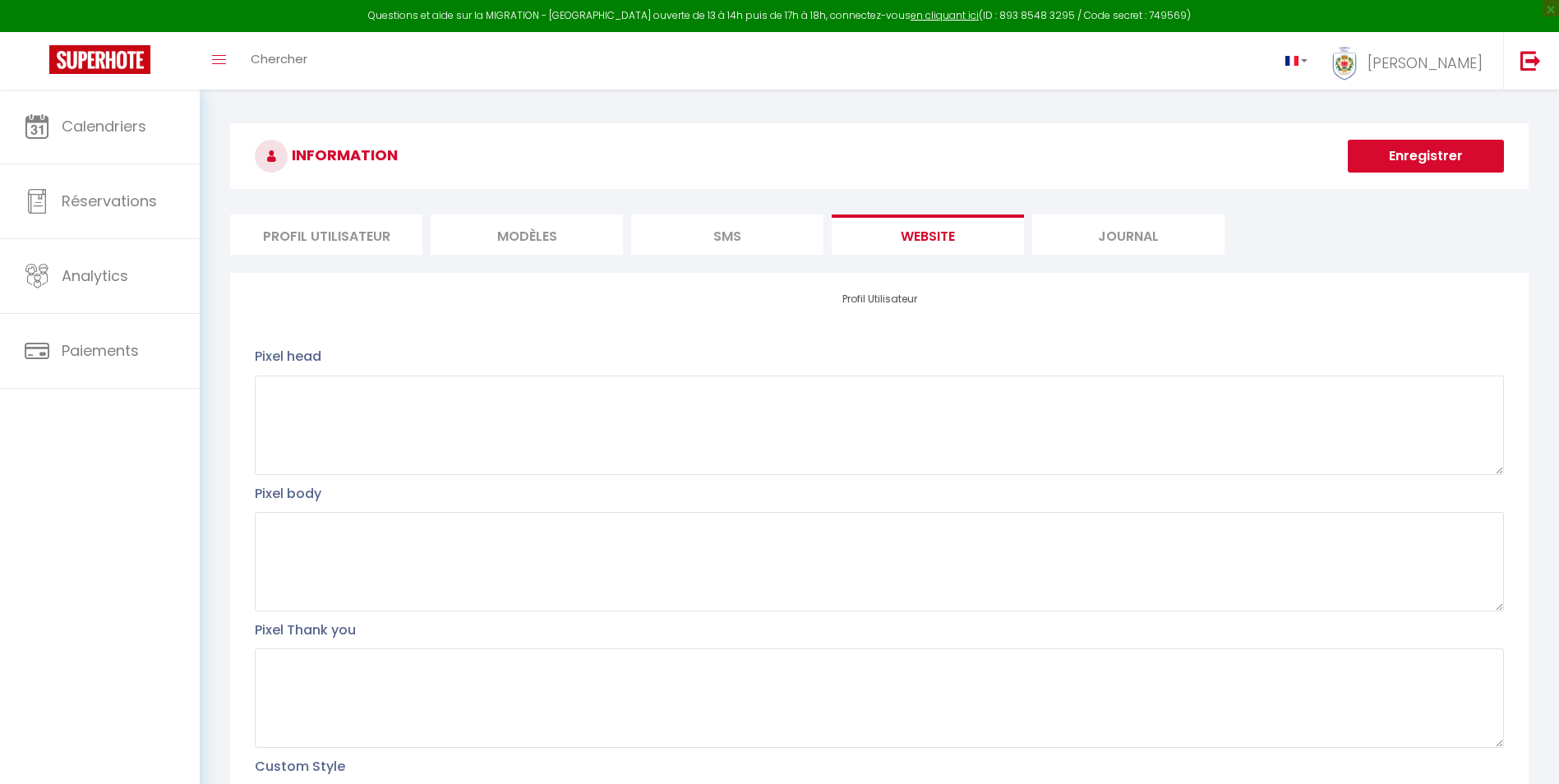
click at [678, 222] on li "SMS" at bounding box center [727, 234] width 193 height 40
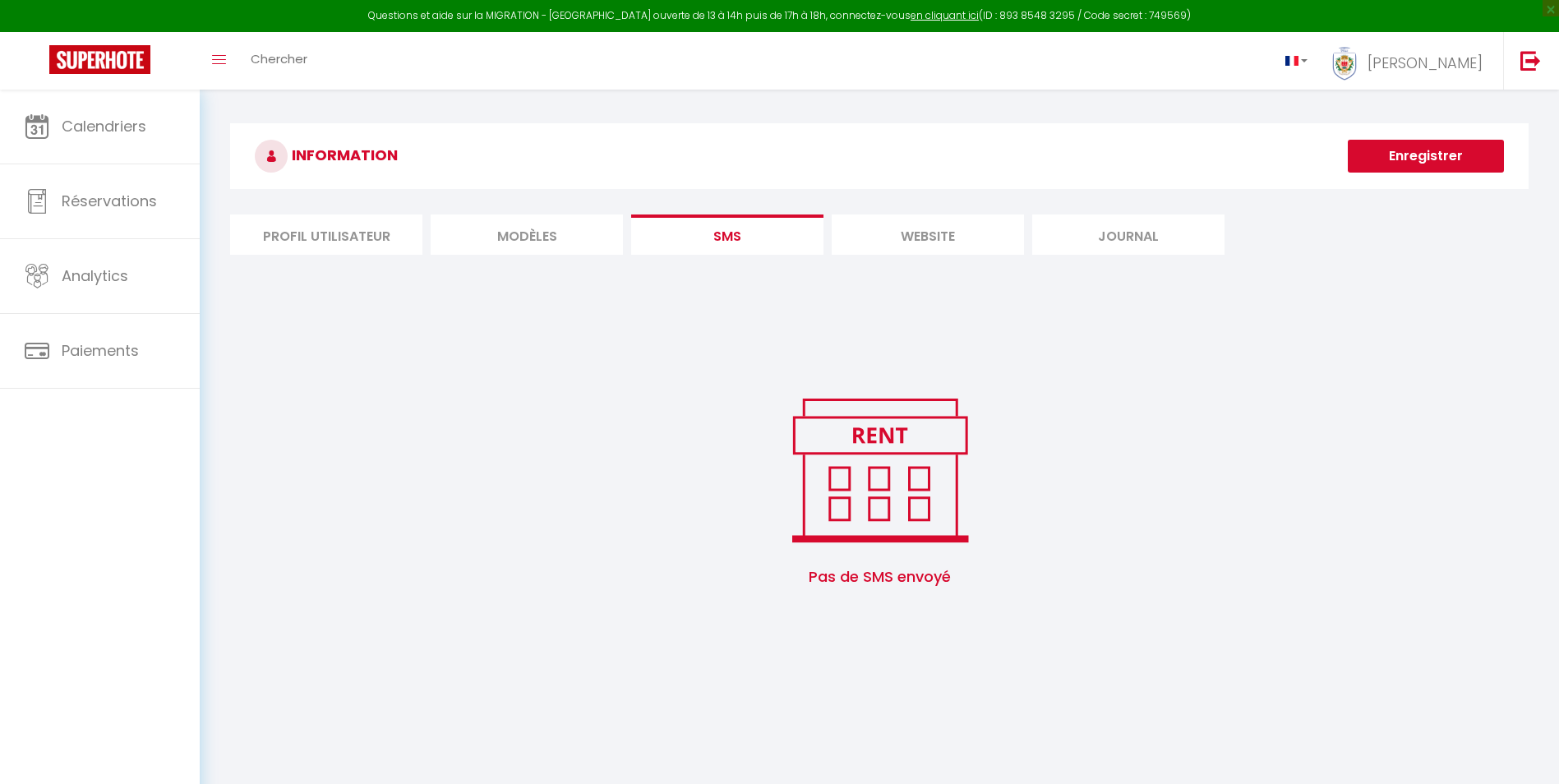
drag, startPoint x: 535, startPoint y: 229, endPoint x: 497, endPoint y: 229, distance: 38.0
click at [534, 229] on li "MODÈLES" at bounding box center [527, 234] width 193 height 40
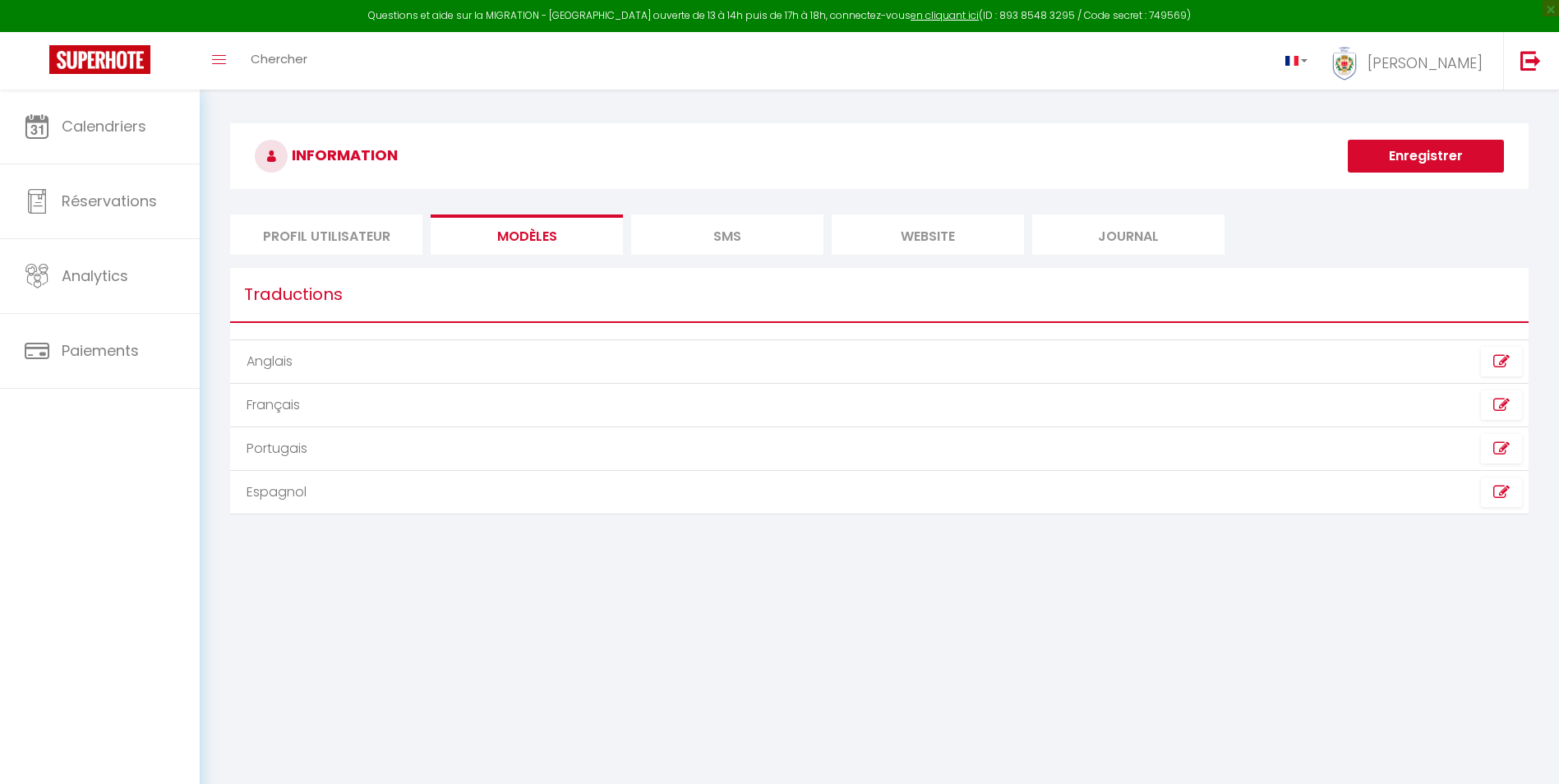
click at [334, 227] on li "Profil Utilisateur" at bounding box center [326, 234] width 193 height 40
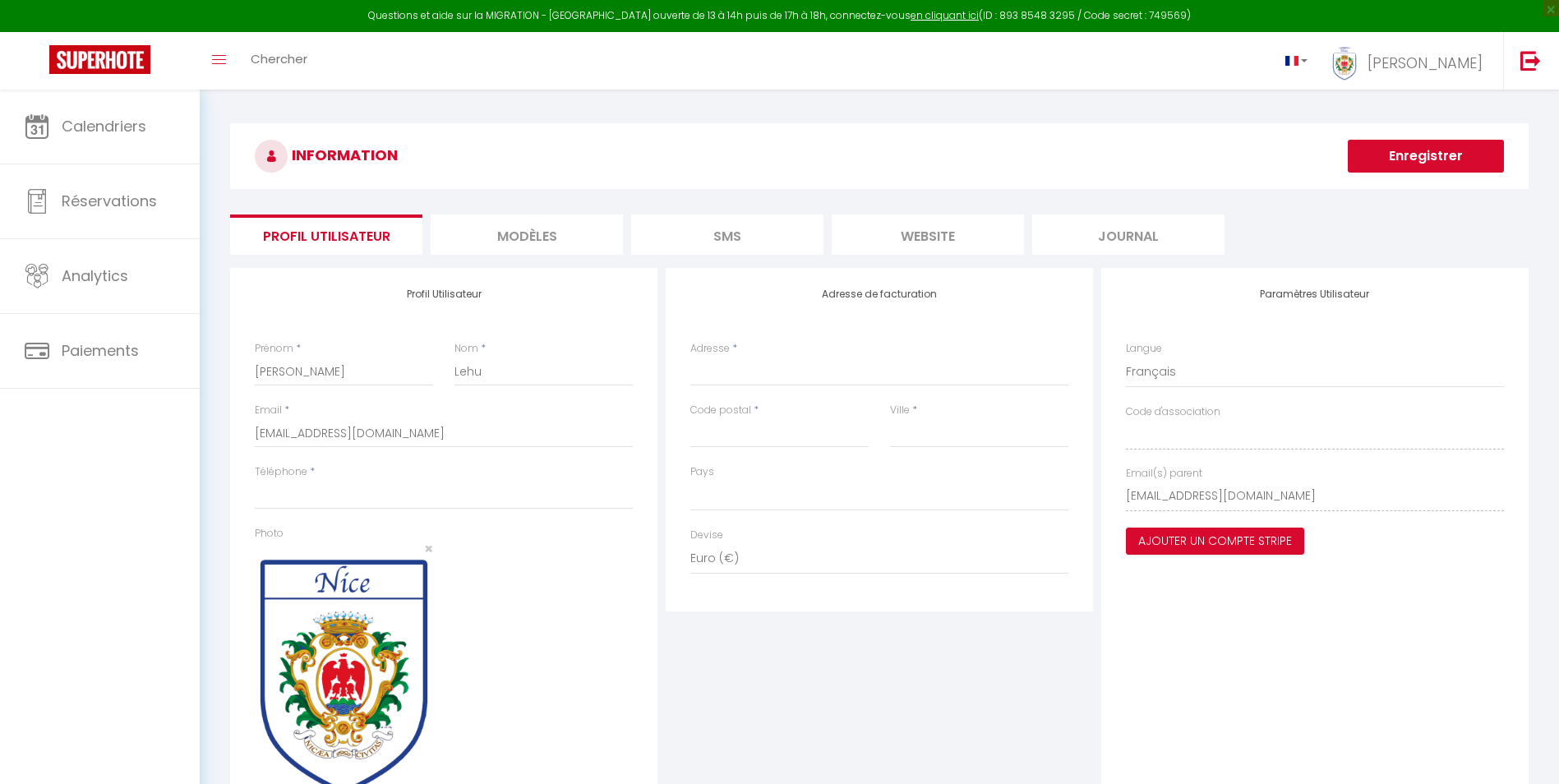
select select
click at [269, 51] on span "Chercher" at bounding box center [279, 58] width 56 height 17
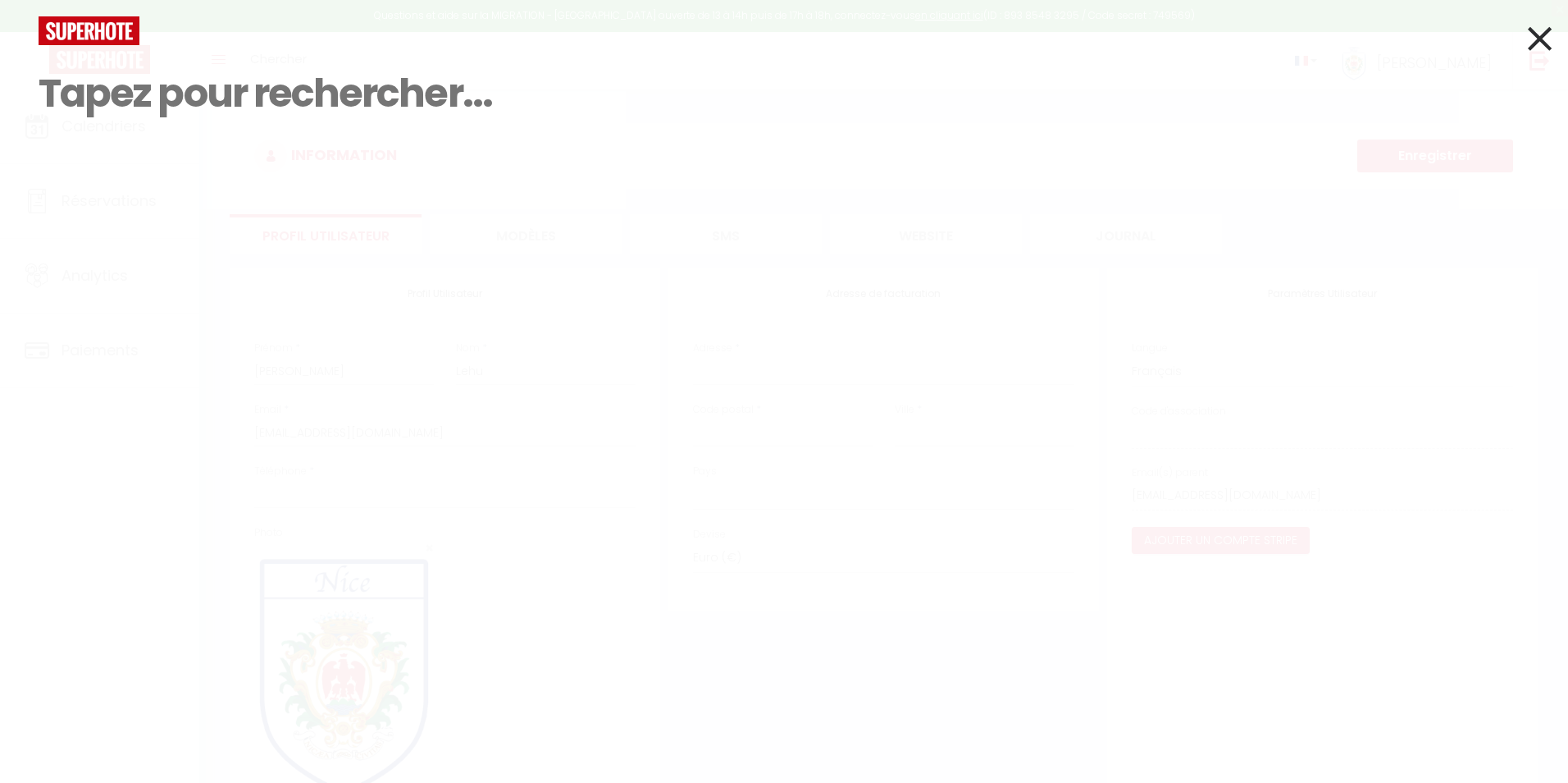
click at [1532, 36] on icon at bounding box center [1539, 38] width 24 height 41
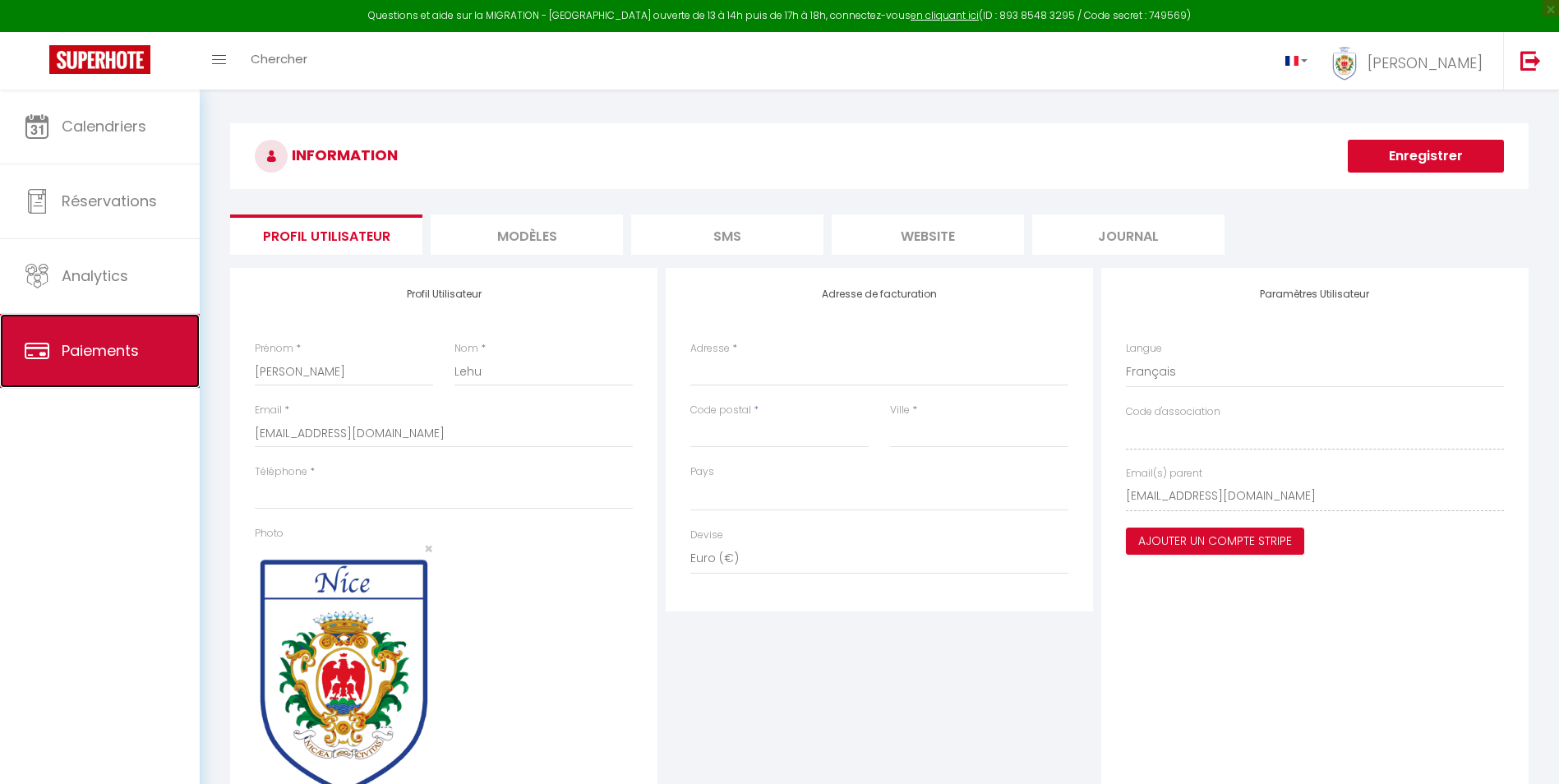
click at [135, 356] on span "Paiements" at bounding box center [100, 350] width 77 height 21
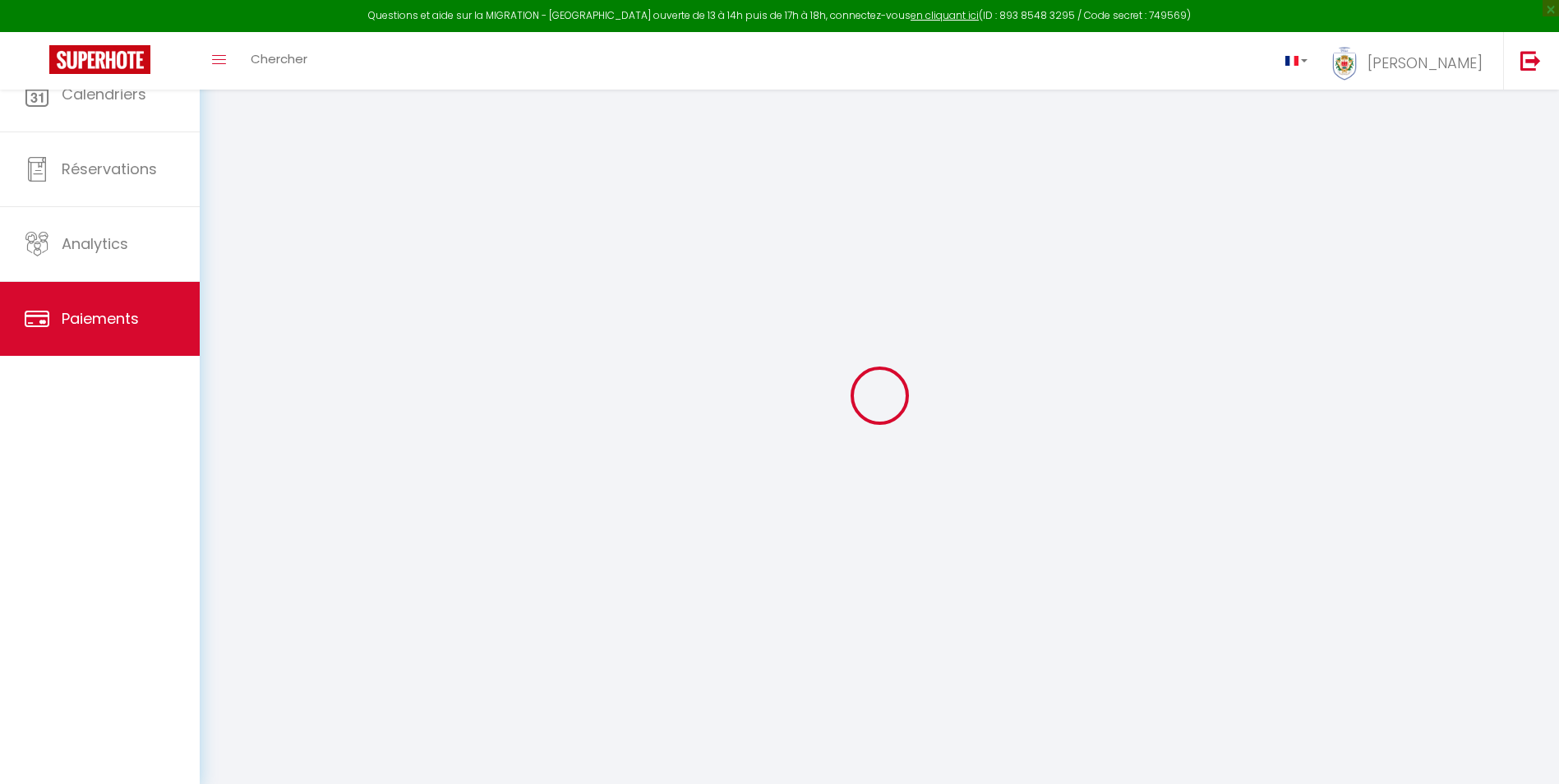
select select "2"
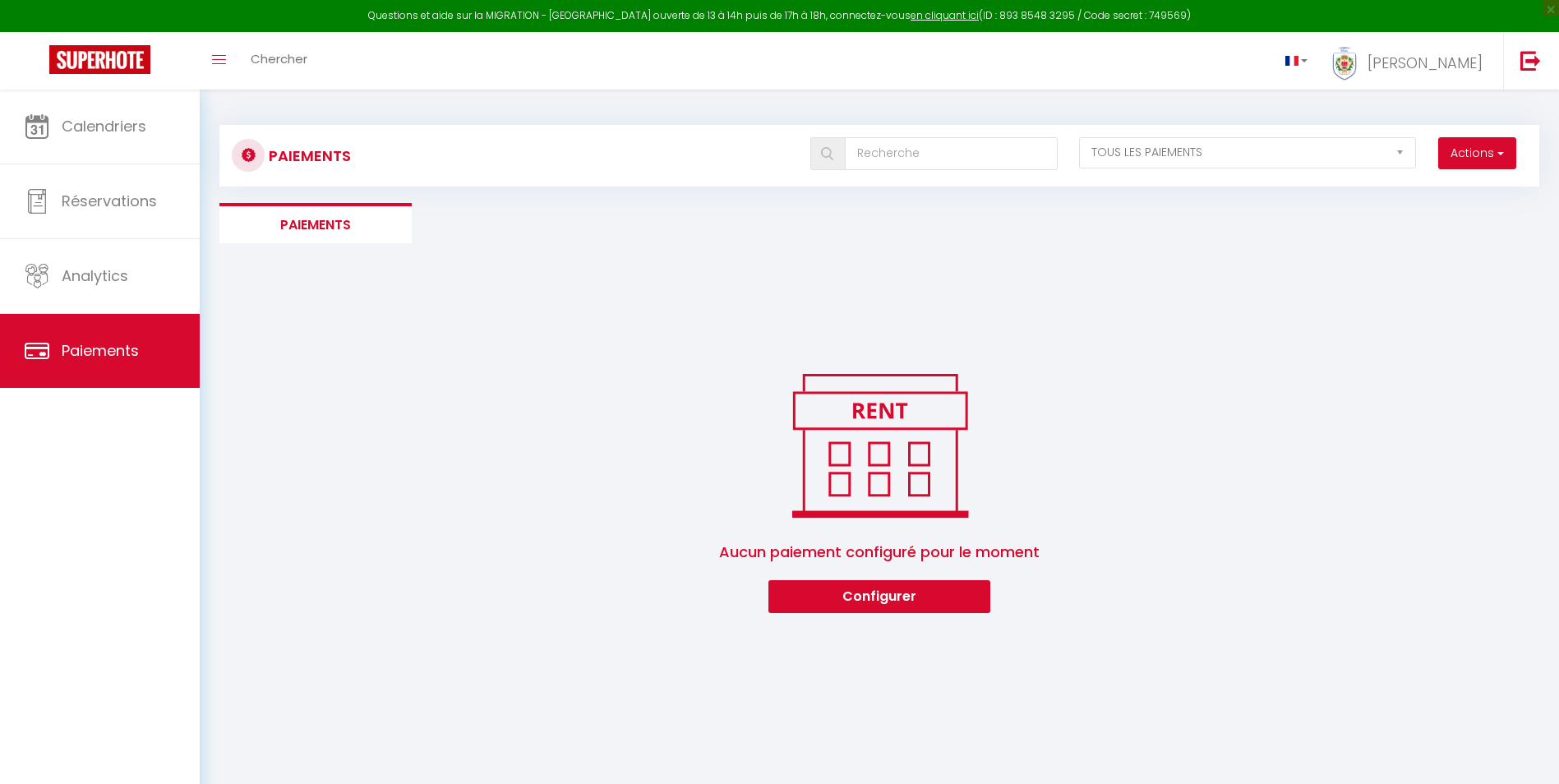
click at [1259, 169] on div "Actions Créer nouveau [PERSON_NAME] Créer nouveau lien caution EN ATTENTE PAYÉ …" at bounding box center [989, 155] width 1098 height 37
click at [1272, 151] on select "EN ATTENTE PAYÉ TOUS LES PAIEMENTS" at bounding box center [1247, 153] width 337 height 32
drag, startPoint x: 658, startPoint y: 310, endPoint x: 600, endPoint y: 306, distance: 58.1
click at [655, 310] on div "Paiements Actions Créer nouveau [PERSON_NAME] Créer nouveau lien caution EN ATT…" at bounding box center [879, 361] width 1320 height 504
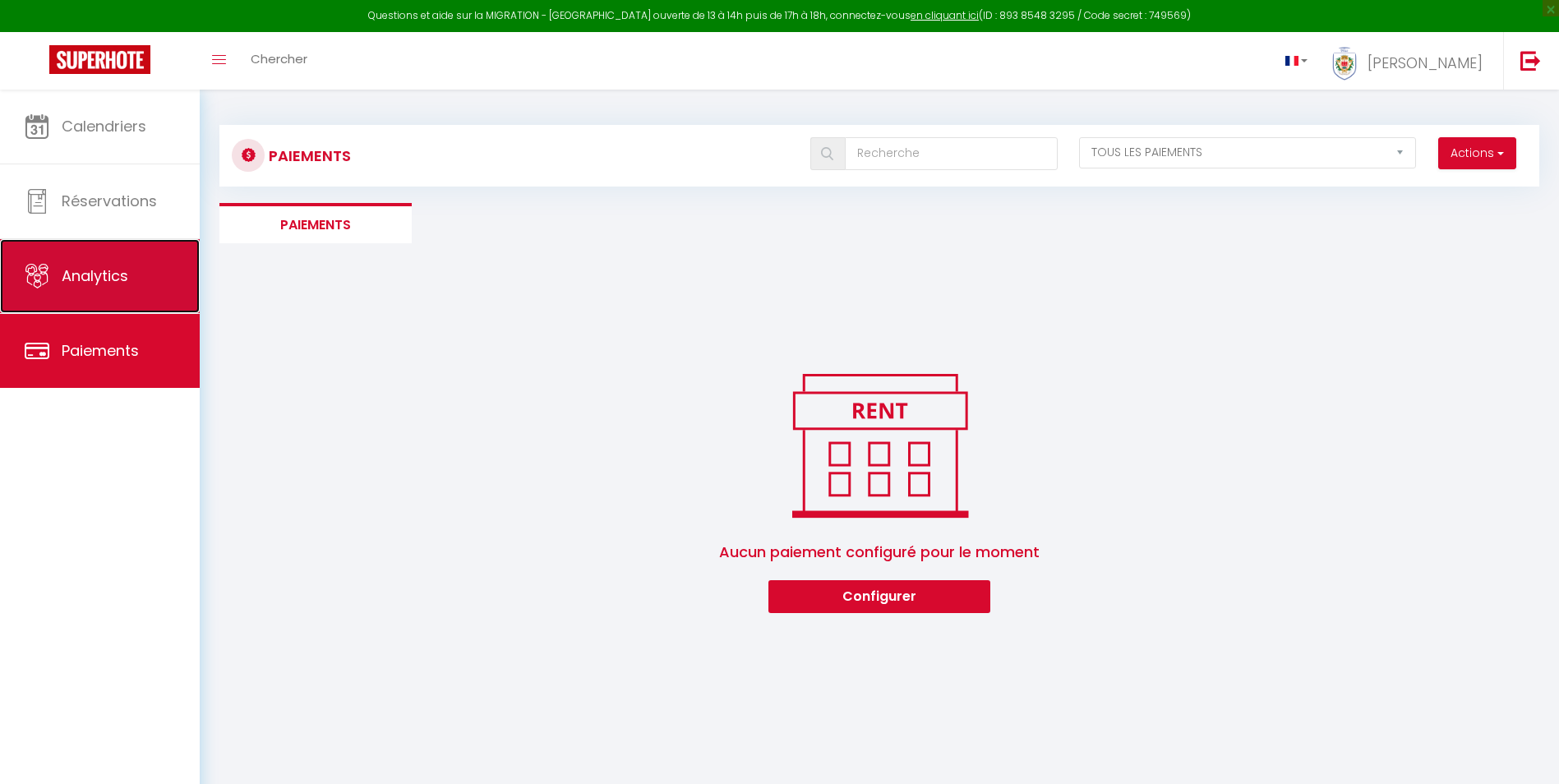
click at [32, 276] on icon at bounding box center [37, 275] width 25 height 25
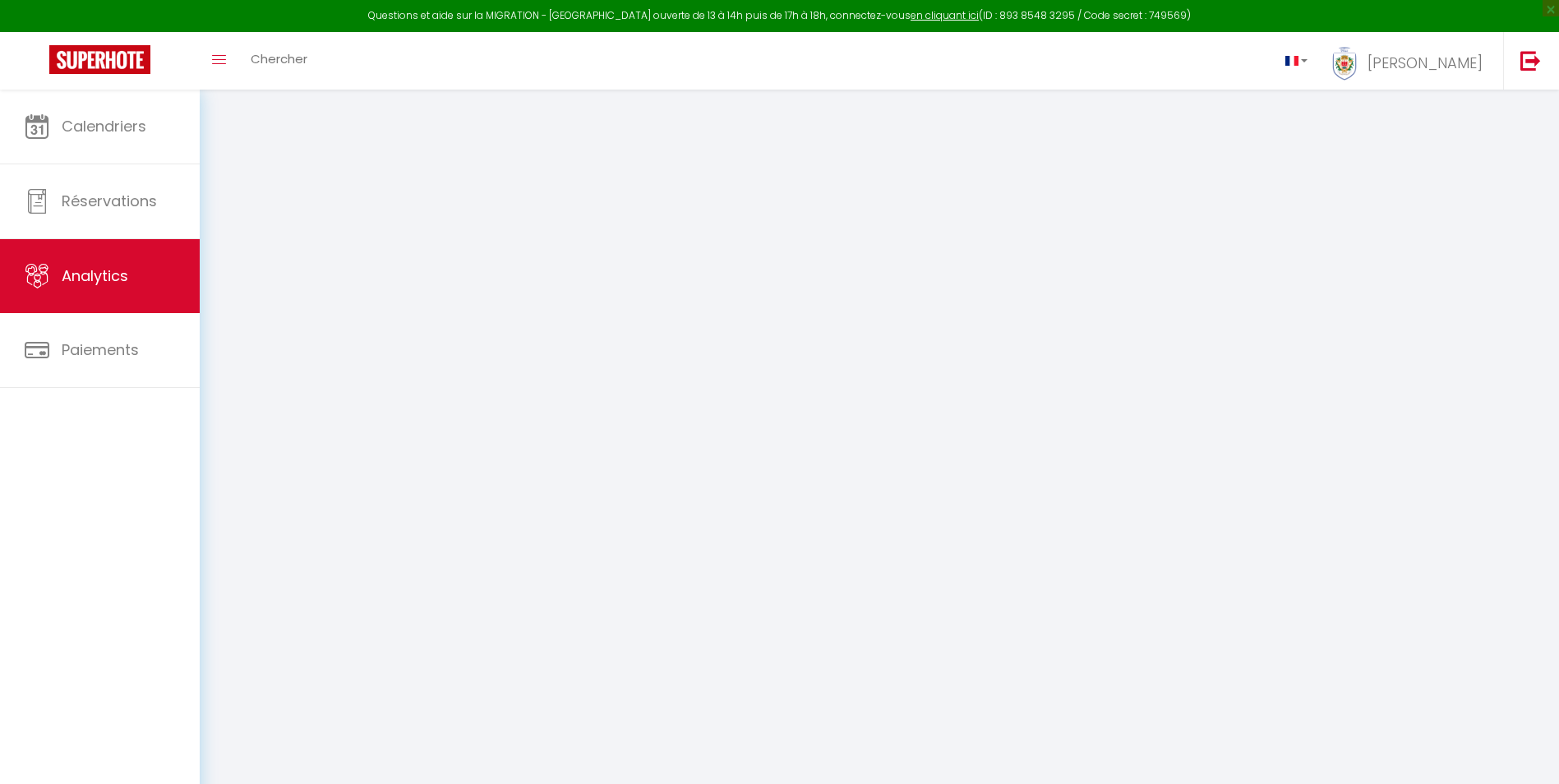
select select "2025"
select select "8"
